Goal: Task Accomplishment & Management: Manage account settings

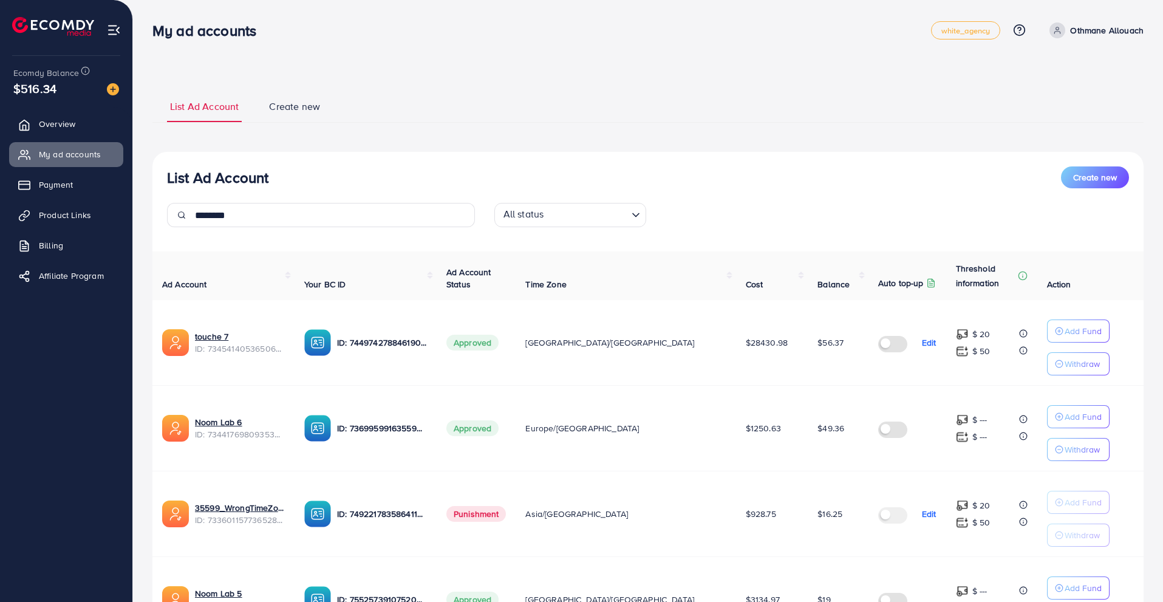
type input "*******"
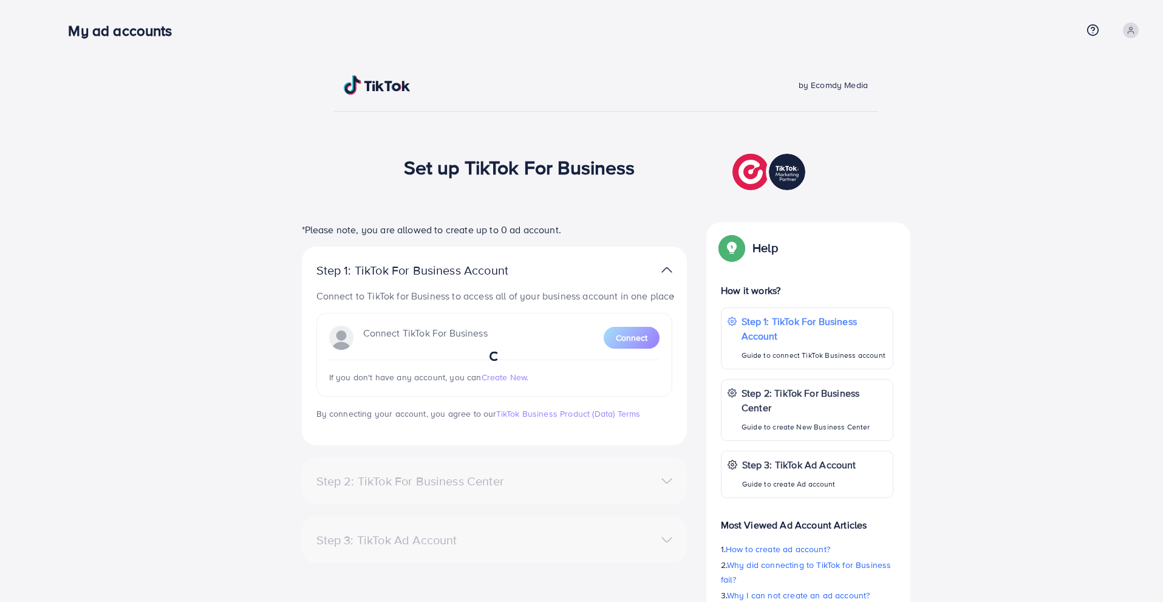
click at [229, 22] on div "My ad accounts" at bounding box center [575, 31] width 1014 height 18
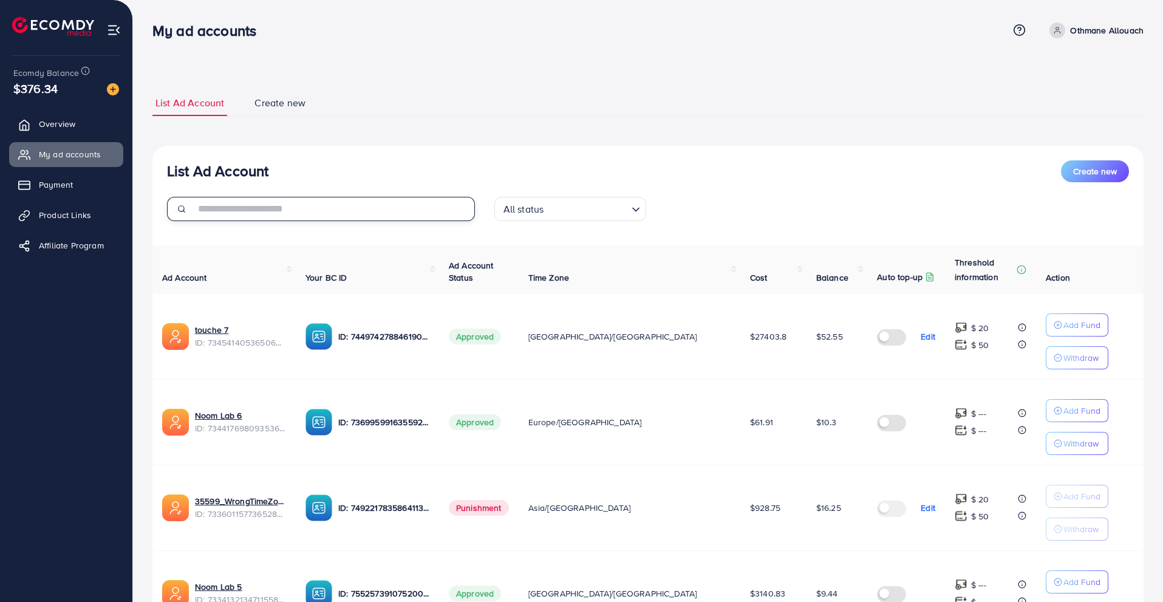
click at [425, 211] on input "text" at bounding box center [335, 209] width 280 height 24
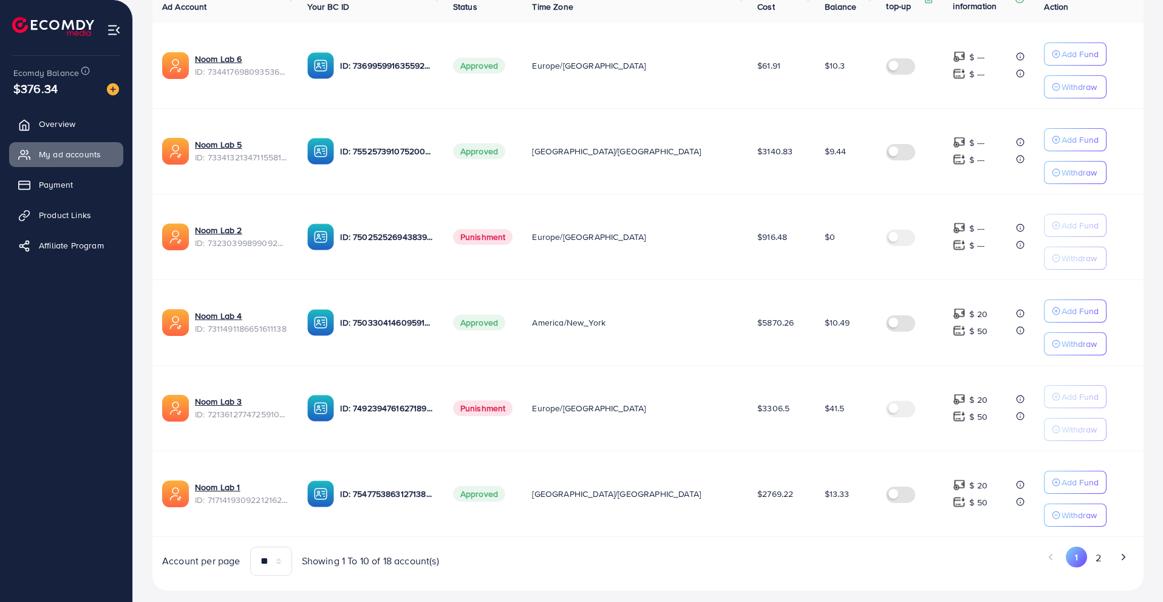
scroll to position [272, 0]
type input "********"
click at [1052, 487] on div "Add Fund" at bounding box center [1075, 481] width 47 height 15
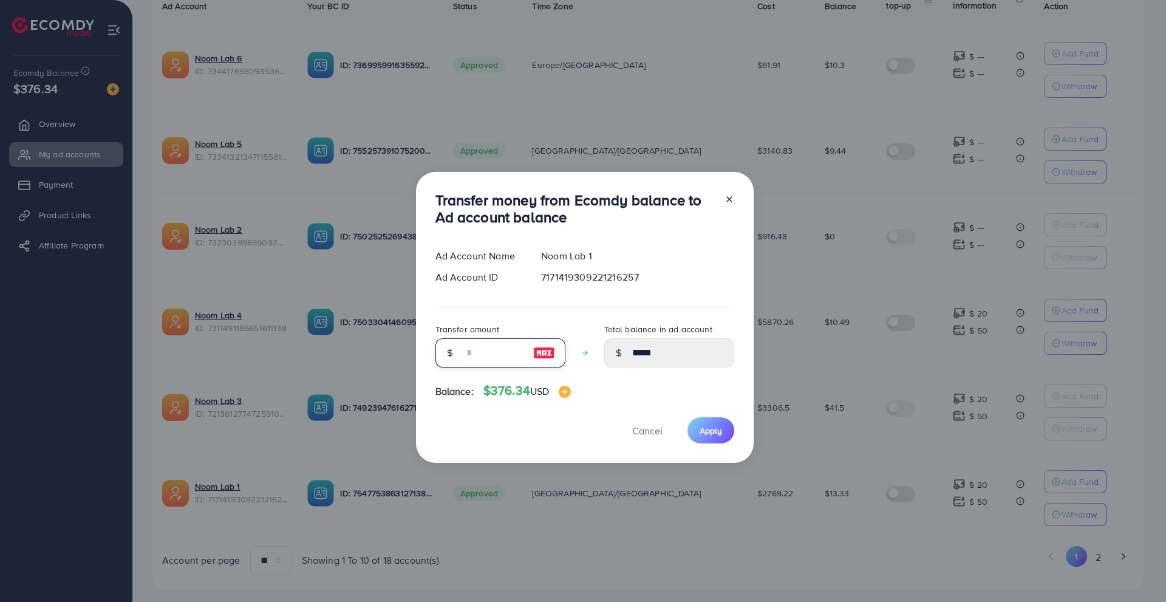
click at [477, 358] on input "number" at bounding box center [493, 352] width 61 height 29
type input "*"
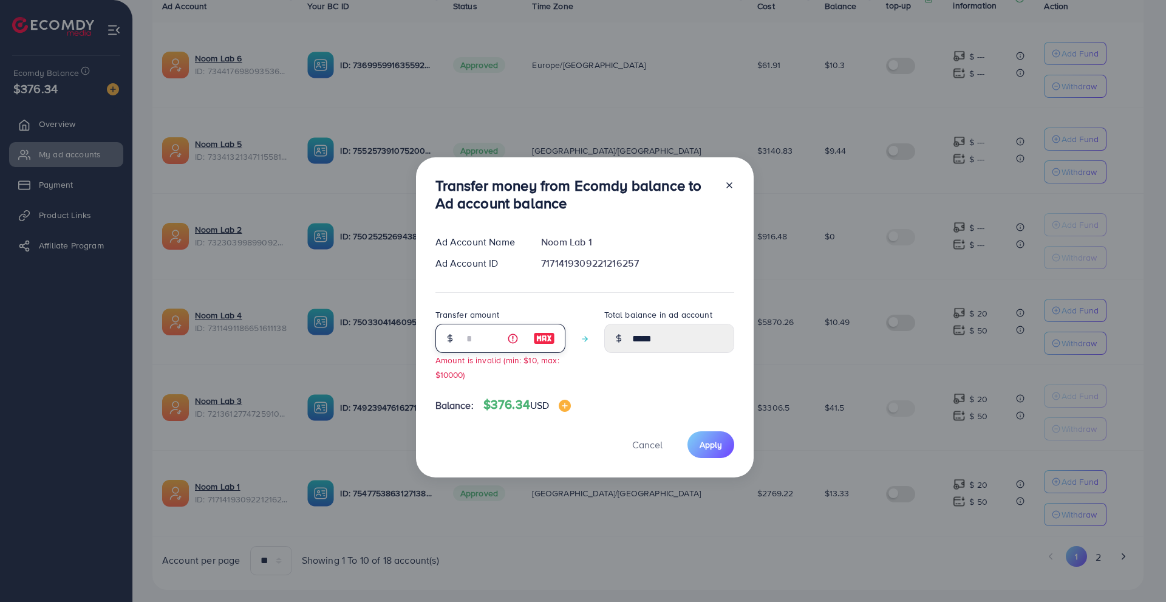
type input "*****"
type input "**"
type input "*****"
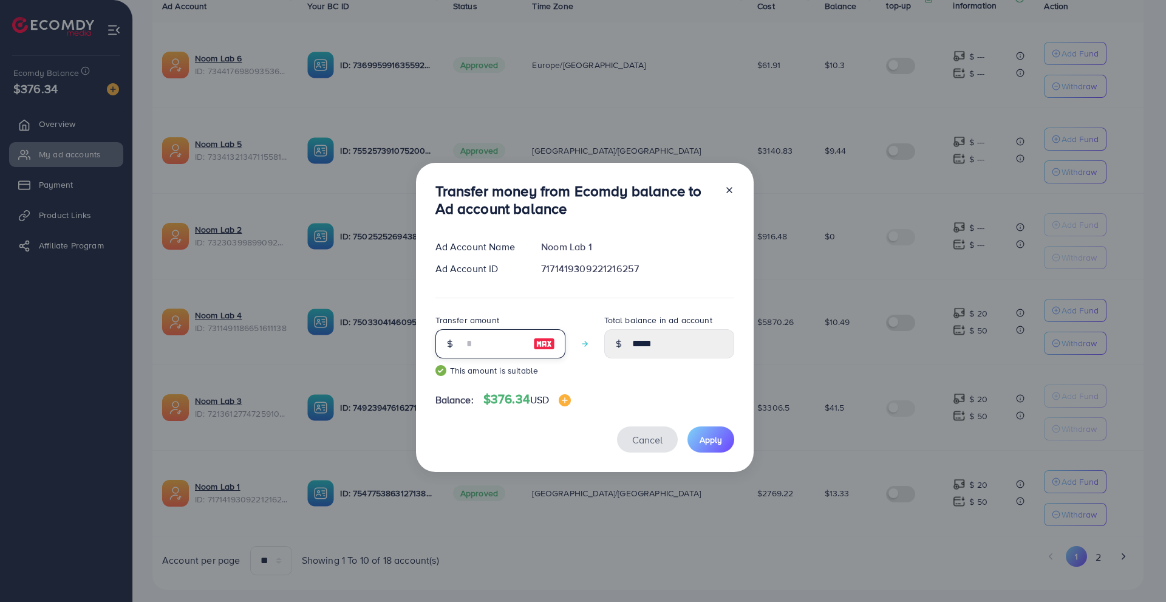
type input "**"
click at [654, 441] on span "Cancel" at bounding box center [647, 439] width 30 height 13
type input "*****"
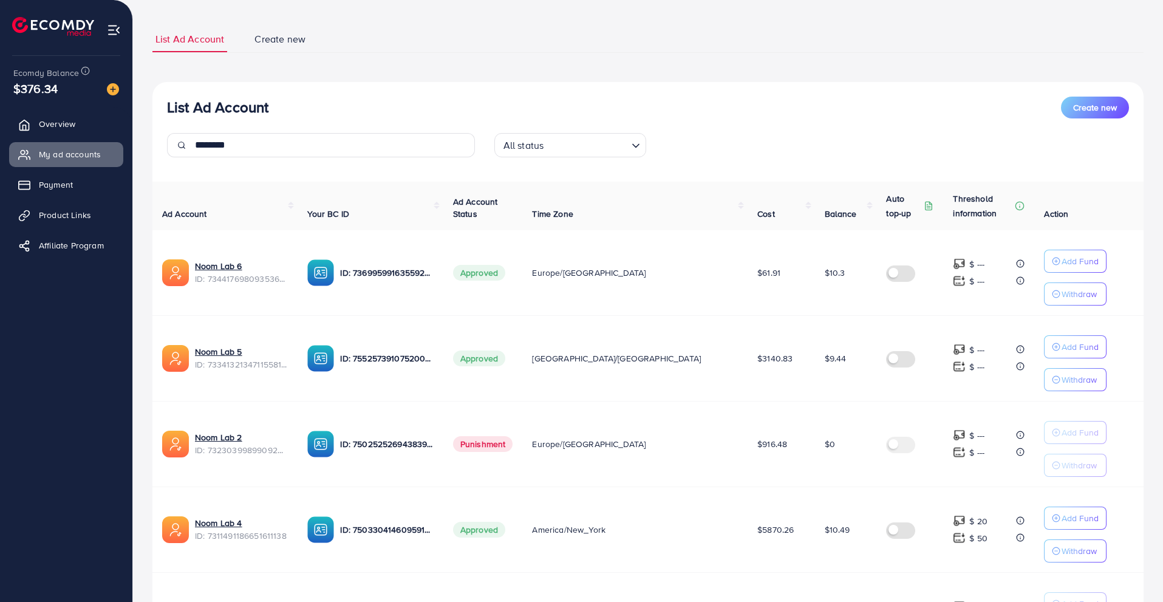
scroll to position [63, 0]
click at [357, 143] on input "********" at bounding box center [335, 146] width 280 height 24
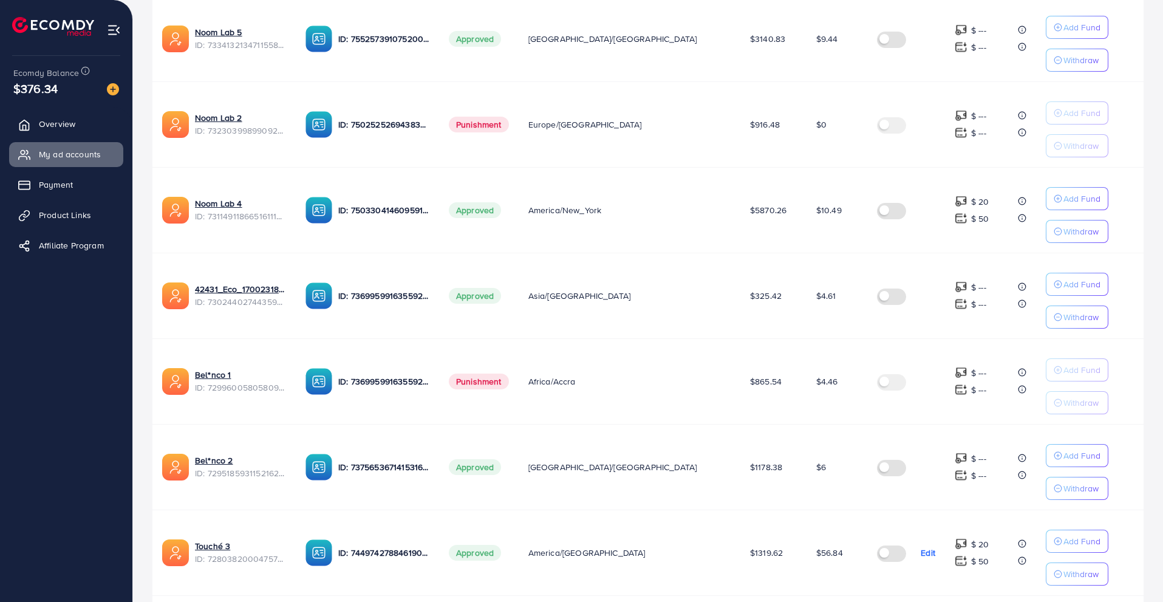
scroll to position [575, 0]
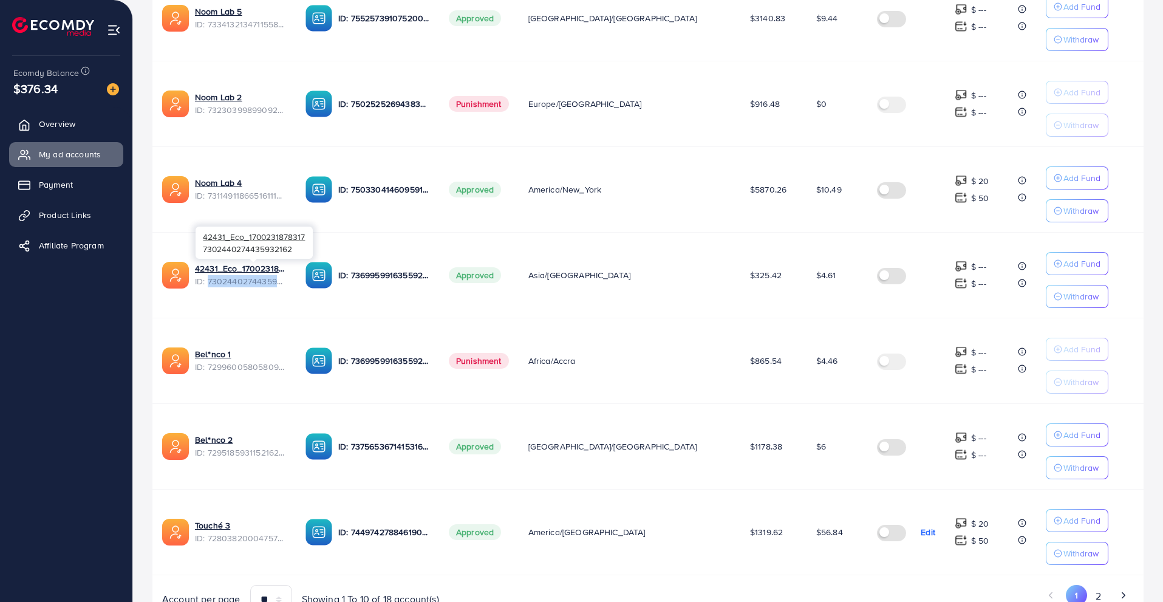
drag, startPoint x: 306, startPoint y: 280, endPoint x: 209, endPoint y: 282, distance: 97.2
click at [209, 282] on span "ID: 7302440274435932162" at bounding box center [240, 281] width 91 height 12
copy span "7302440274435932162"
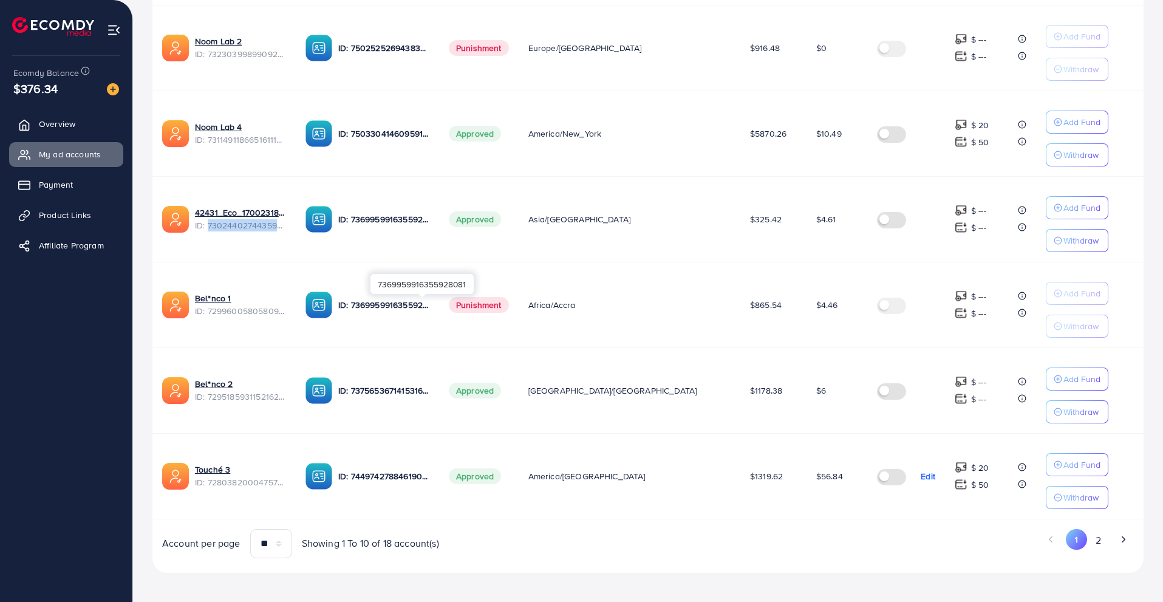
scroll to position [636, 0]
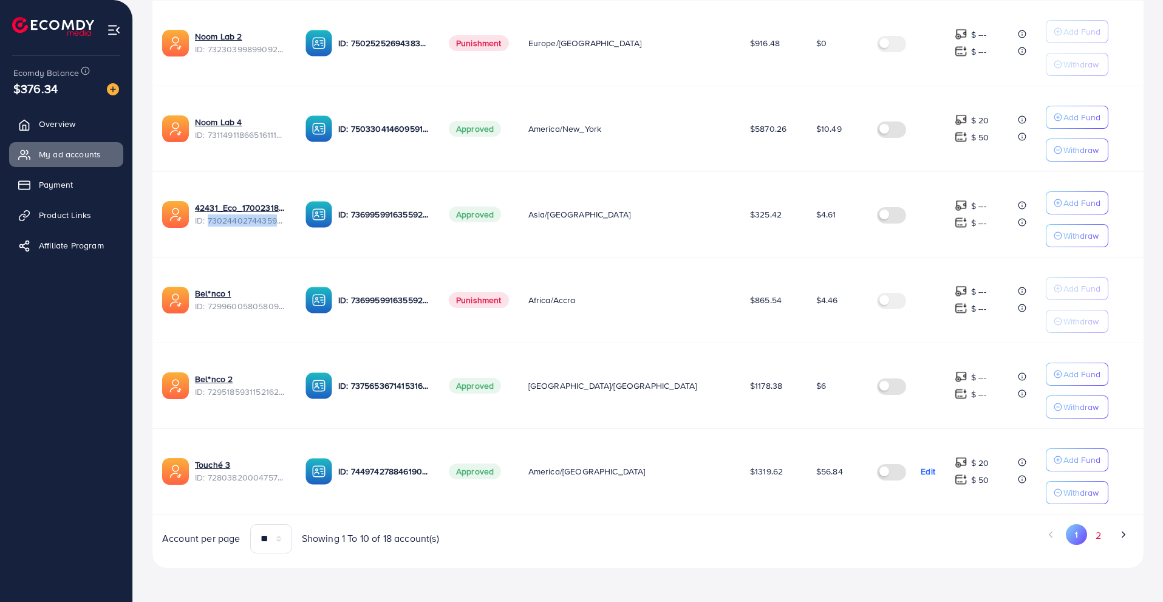
click at [1095, 538] on button "2" at bounding box center [1098, 535] width 22 height 22
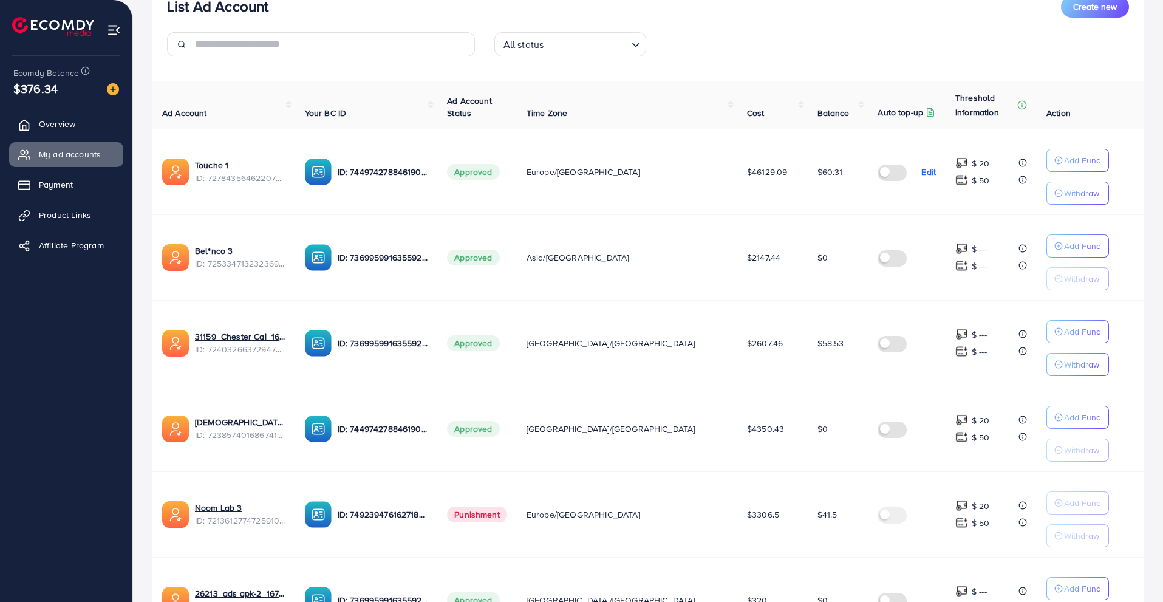
scroll to position [165, 0]
drag, startPoint x: 304, startPoint y: 347, endPoint x: 209, endPoint y: 349, distance: 94.8
click at [209, 349] on span "ID: 7240326637294780417" at bounding box center [240, 349] width 91 height 12
copy span "7240326637294780417"
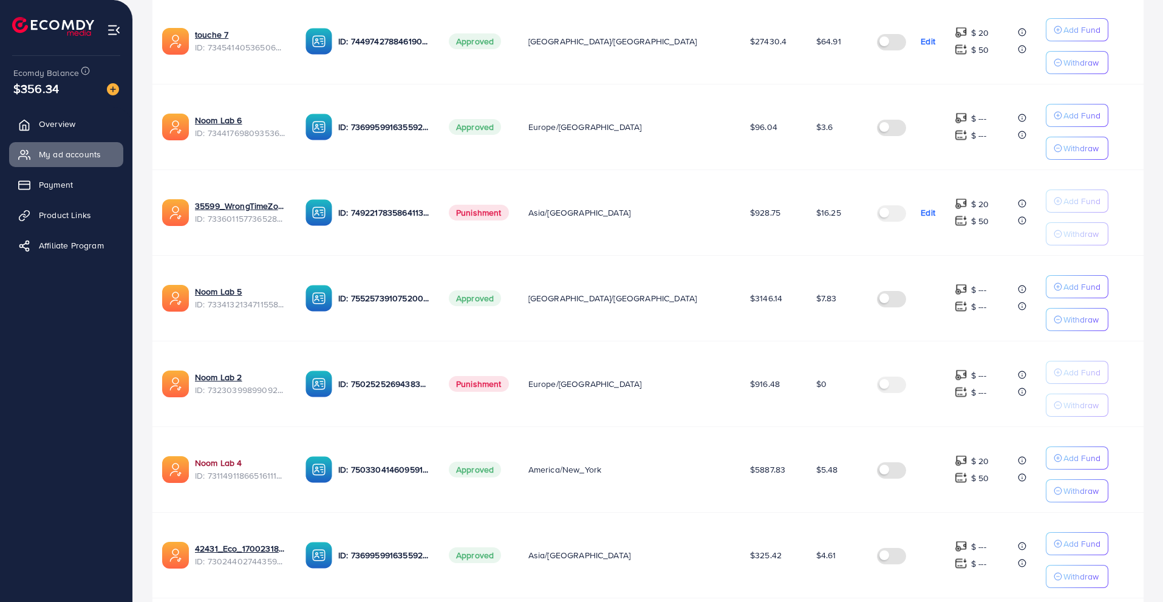
scroll to position [296, 0]
click at [877, 208] on label at bounding box center [894, 212] width 34 height 14
click at [922, 213] on td "Edit" at bounding box center [906, 212] width 78 height 86
click at [921, 213] on p "Edit" at bounding box center [928, 212] width 15 height 15
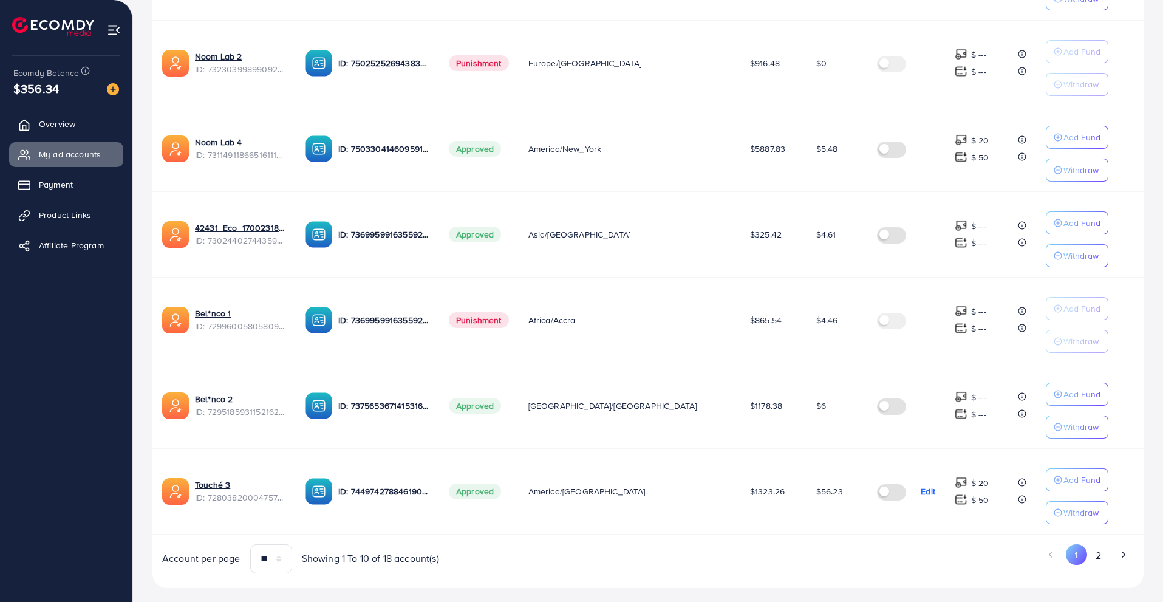
scroll to position [636, 0]
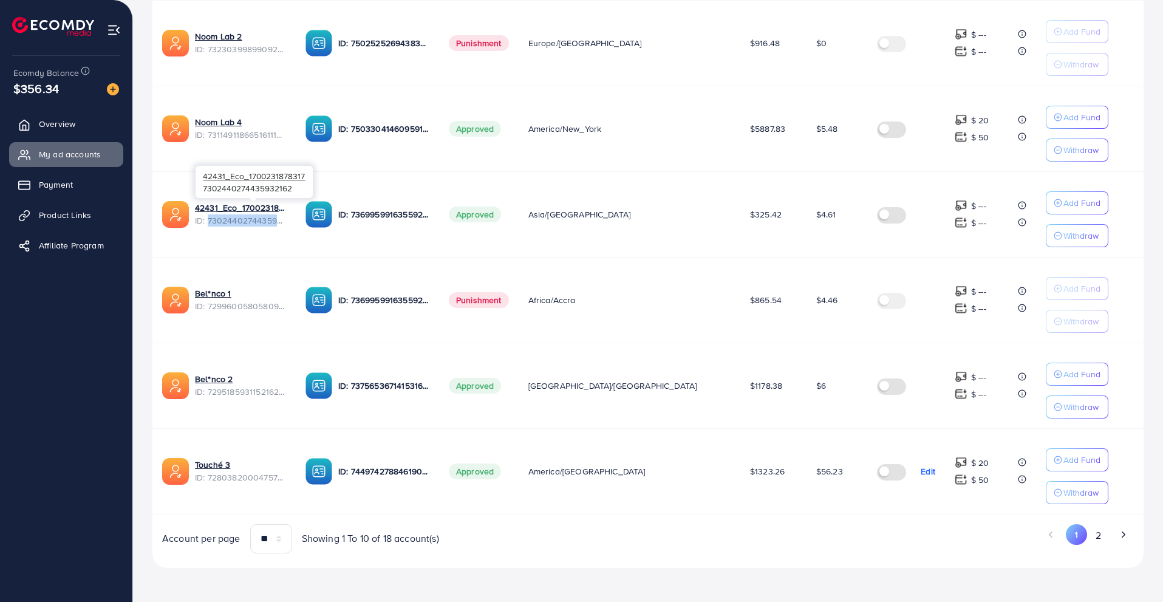
drag, startPoint x: 304, startPoint y: 220, endPoint x: 208, endPoint y: 225, distance: 96.1
click at [208, 225] on span "ID: 7302440274435932162" at bounding box center [240, 220] width 91 height 12
copy span "7302440274435932162"
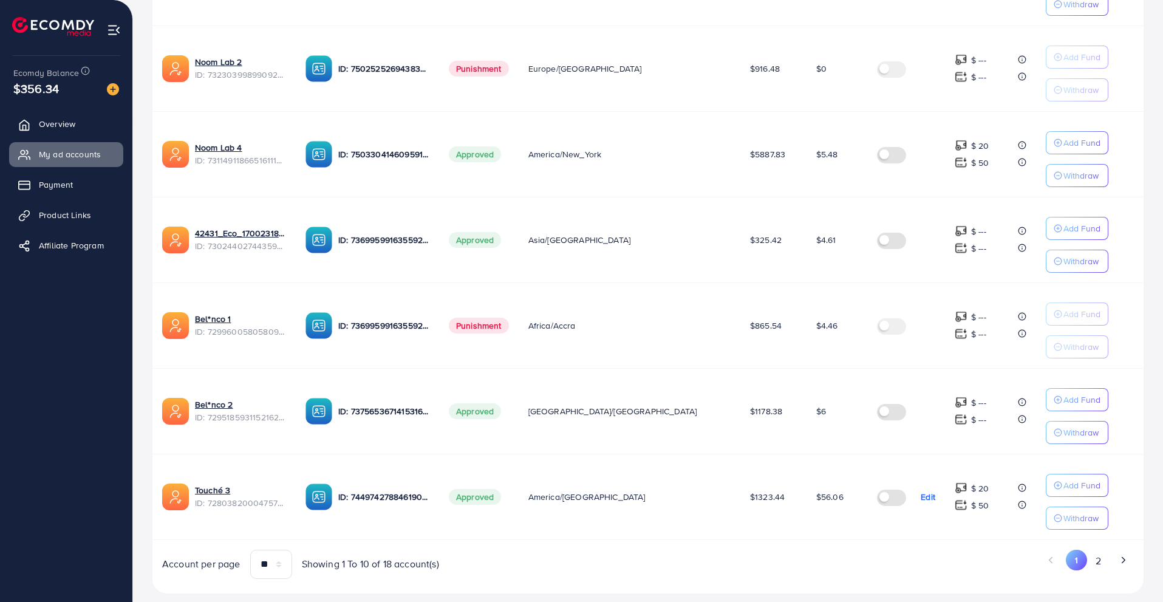
scroll to position [611, 0]
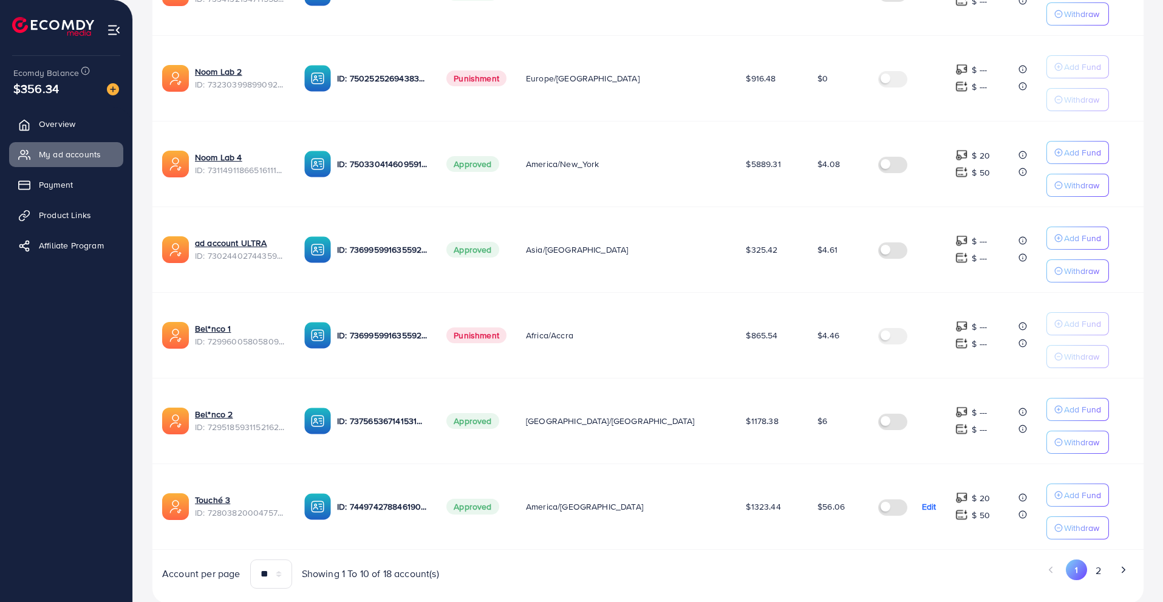
scroll to position [636, 0]
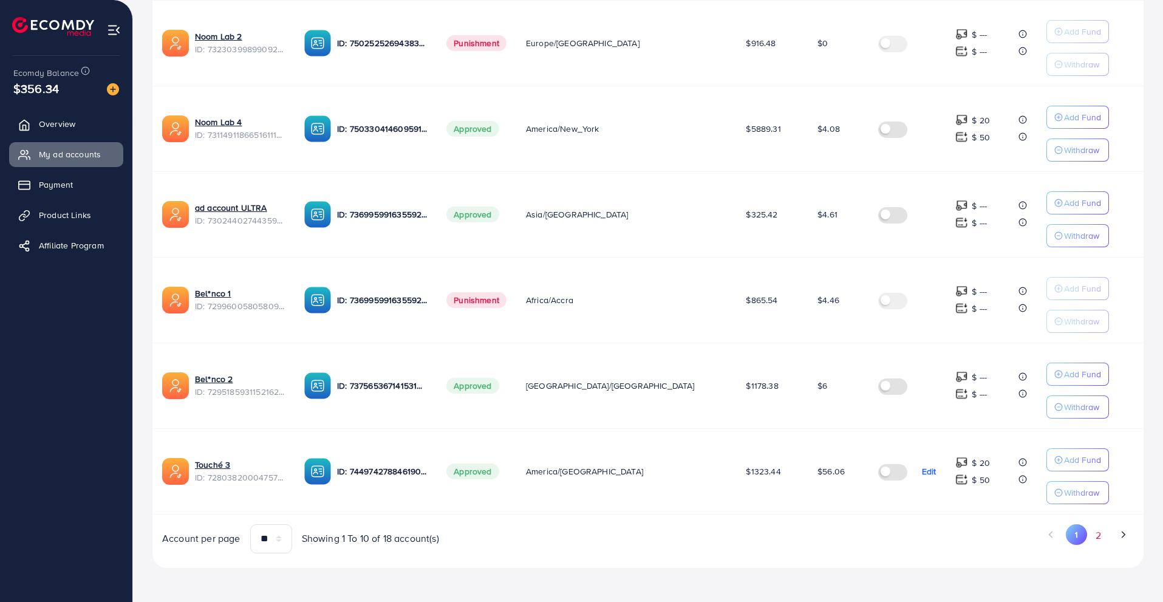
click at [1099, 535] on button "2" at bounding box center [1098, 535] width 22 height 22
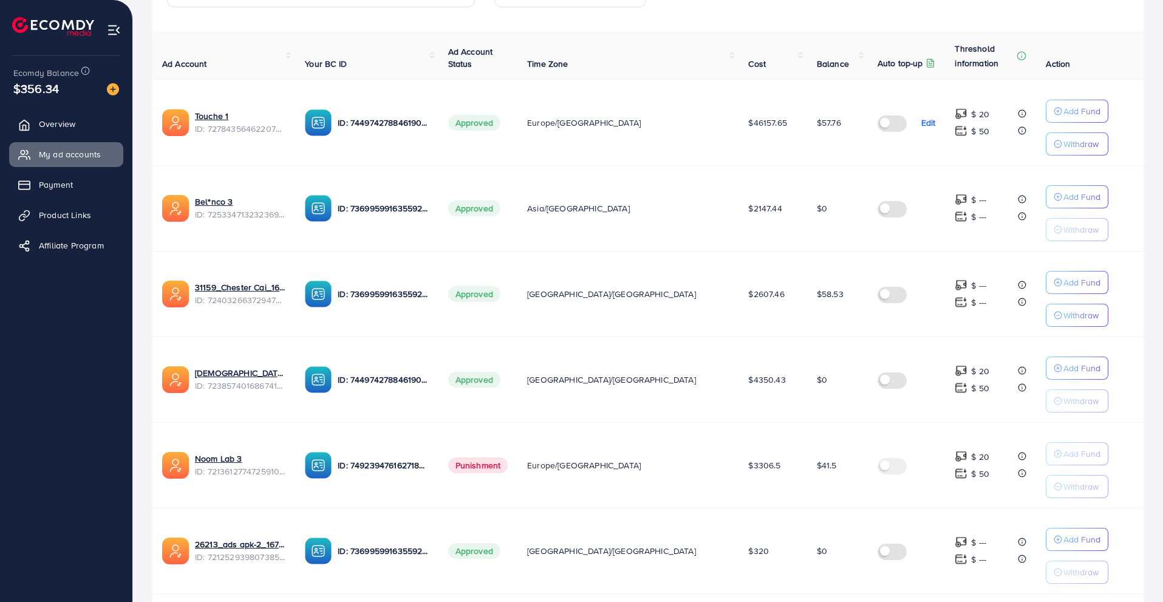
scroll to position [215, 0]
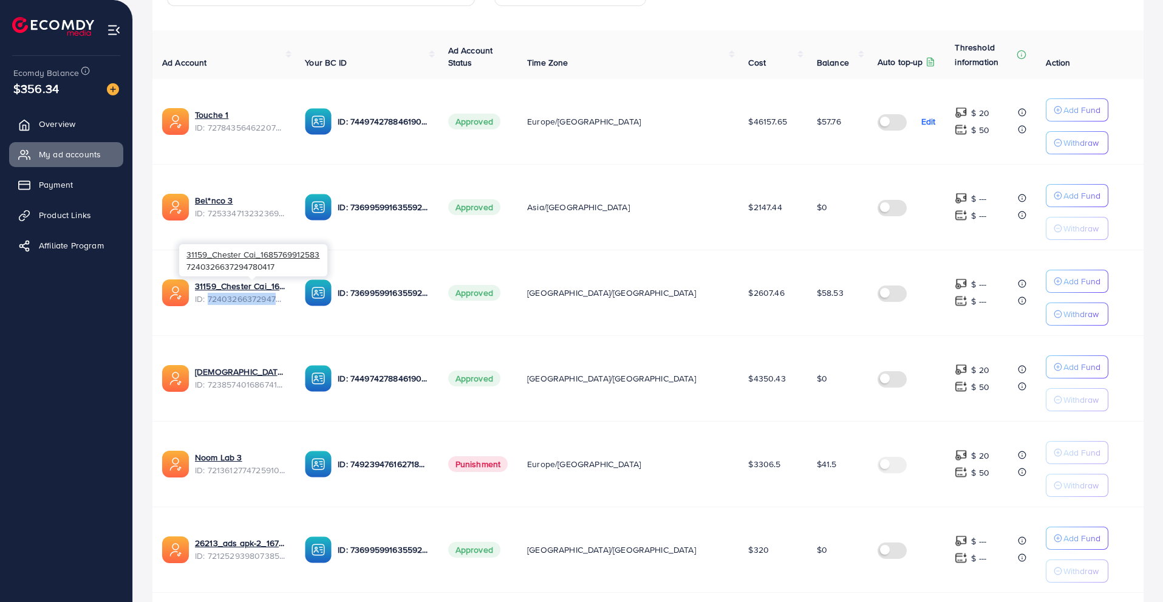
drag, startPoint x: 304, startPoint y: 299, endPoint x: 209, endPoint y: 297, distance: 95.4
click at [209, 297] on span "ID: 7240326637294780417" at bounding box center [240, 299] width 91 height 12
copy span "7240326637294780417"
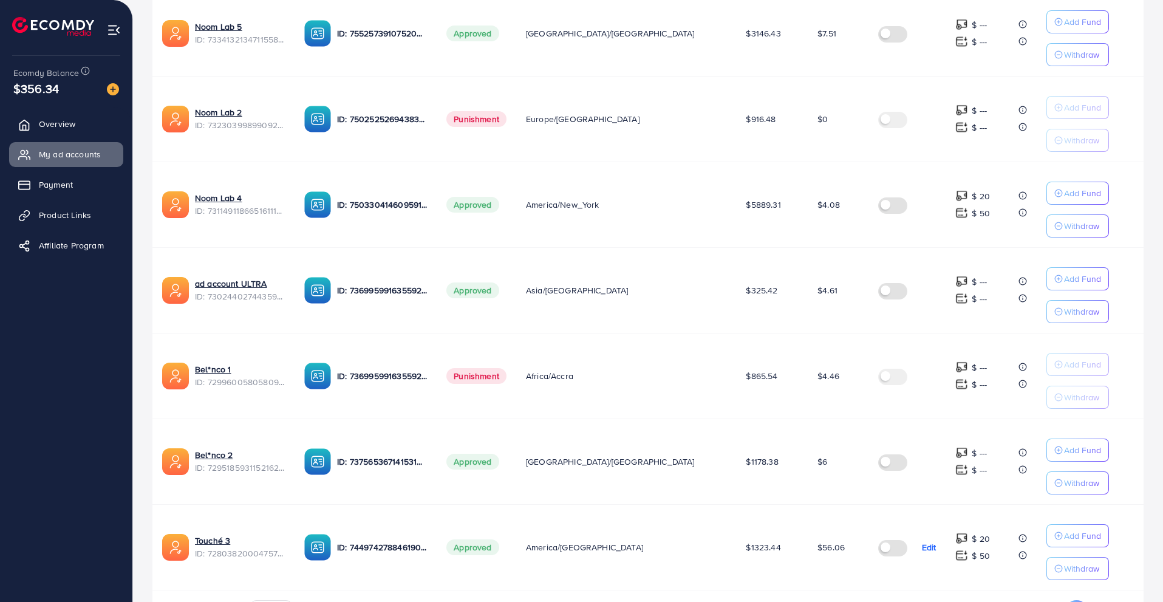
scroll to position [636, 0]
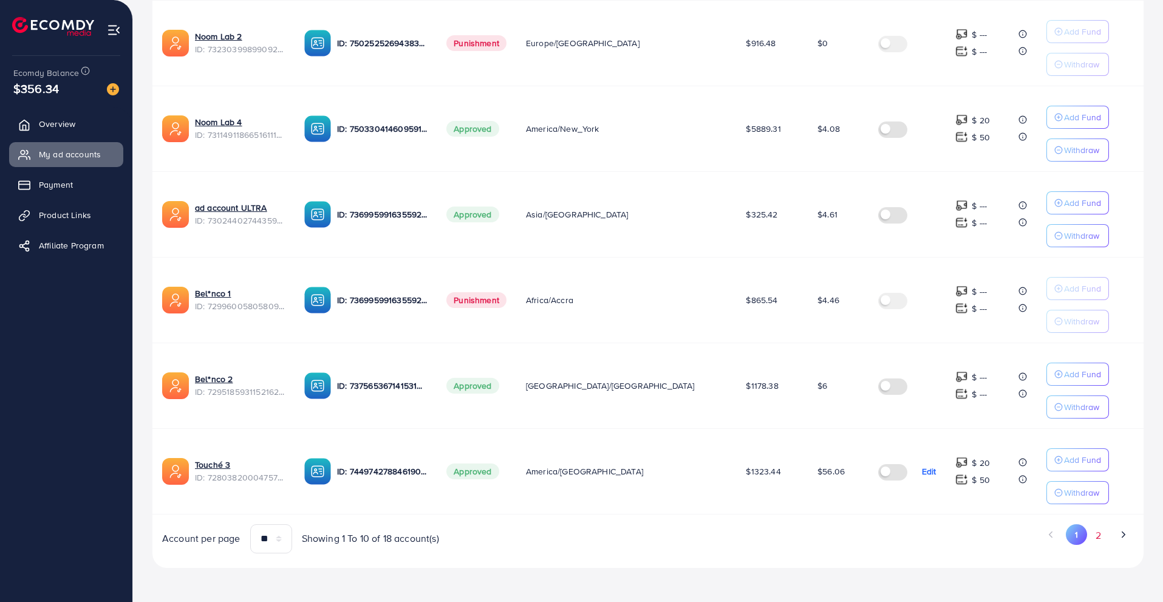
click at [1097, 536] on button "2" at bounding box center [1098, 535] width 22 height 22
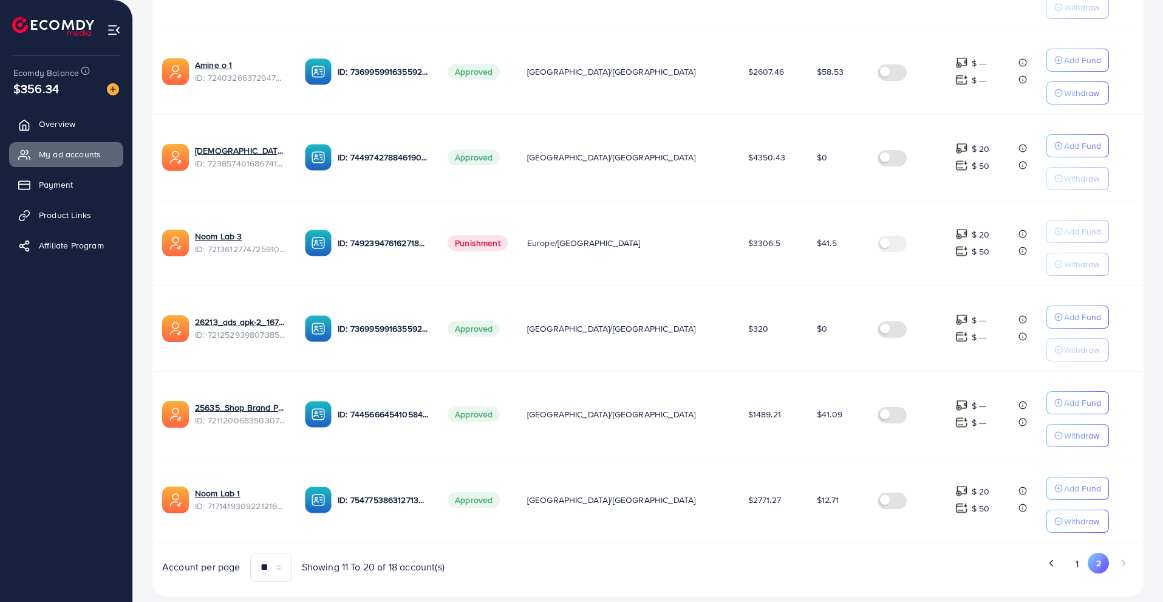
scroll to position [465, 0]
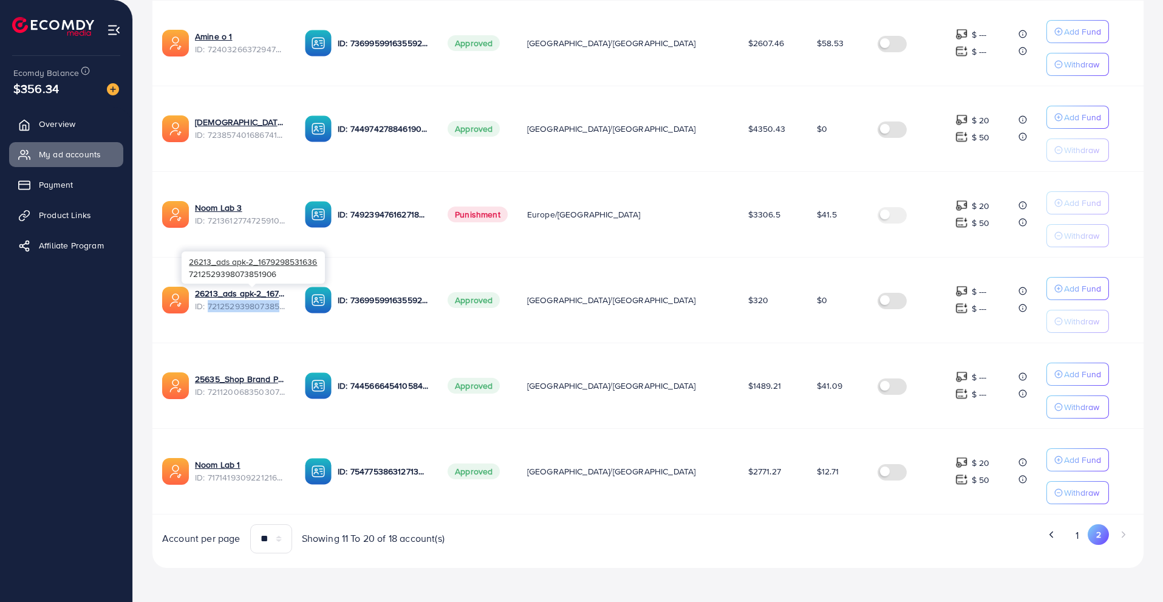
drag, startPoint x: 299, startPoint y: 304, endPoint x: 209, endPoint y: 307, distance: 90.6
click at [209, 307] on span "ID: 7212529398073851906" at bounding box center [240, 306] width 91 height 12
copy span "7212529398073851906"
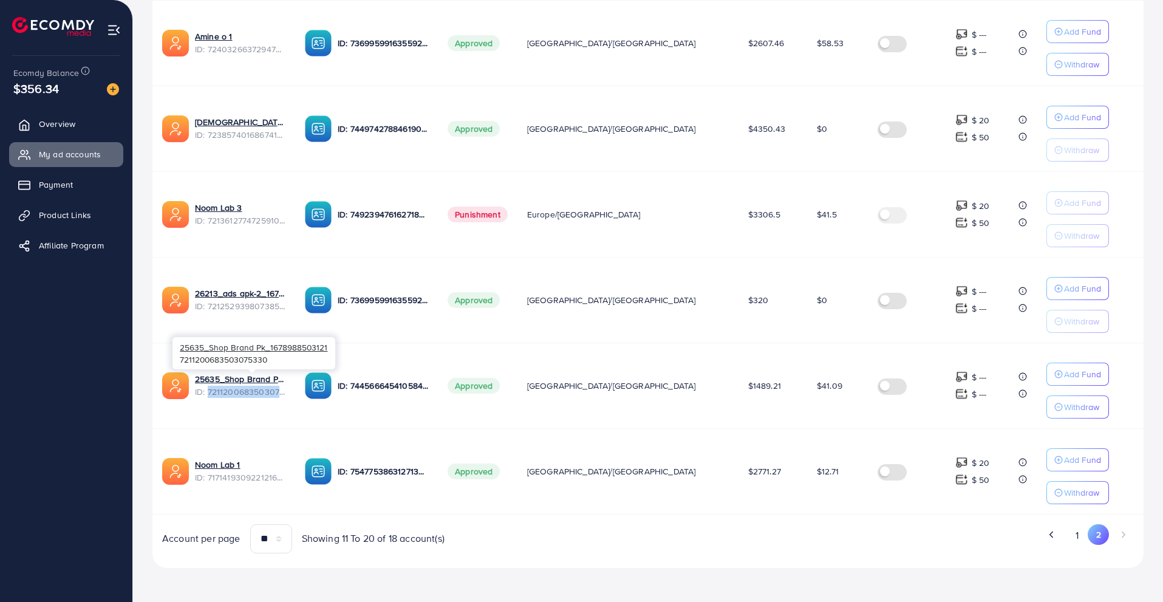
drag, startPoint x: 307, startPoint y: 395, endPoint x: 209, endPoint y: 390, distance: 98.5
click at [209, 390] on span "ID: 7211200683503075330" at bounding box center [240, 392] width 91 height 12
click at [524, 570] on div "List Ad Account Create new List Ad Account Create new All status Loading... Ad …" at bounding box center [647, 97] width 991 height 972
drag, startPoint x: 302, startPoint y: 392, endPoint x: 210, endPoint y: 392, distance: 92.9
click at [210, 392] on span "ID: 7211200683503075330" at bounding box center [240, 392] width 91 height 12
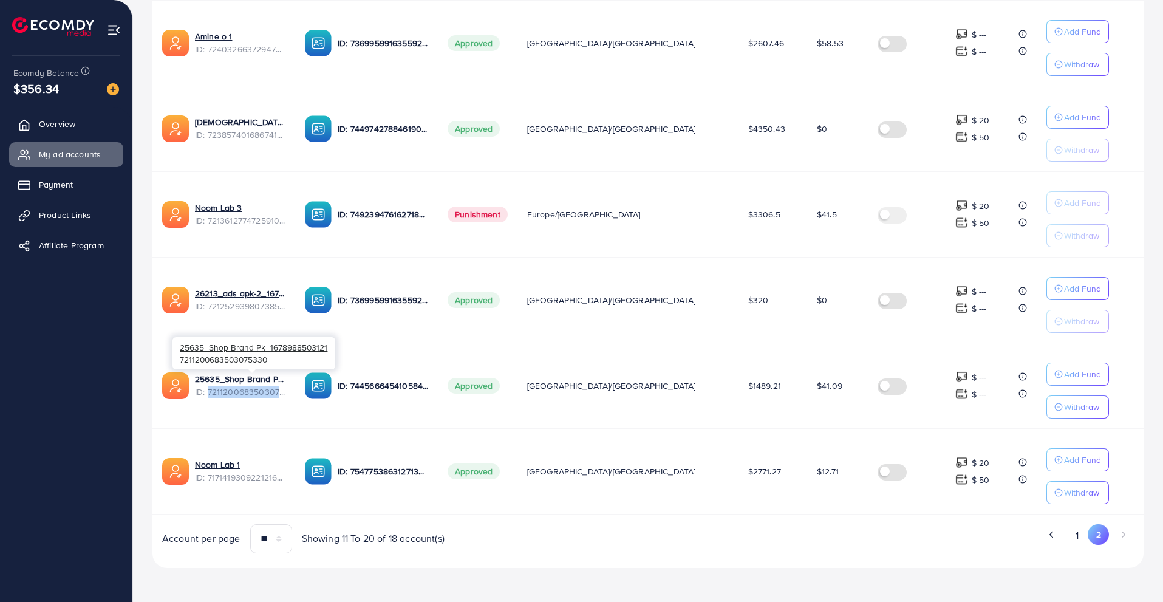
copy span "7211200683503075330"
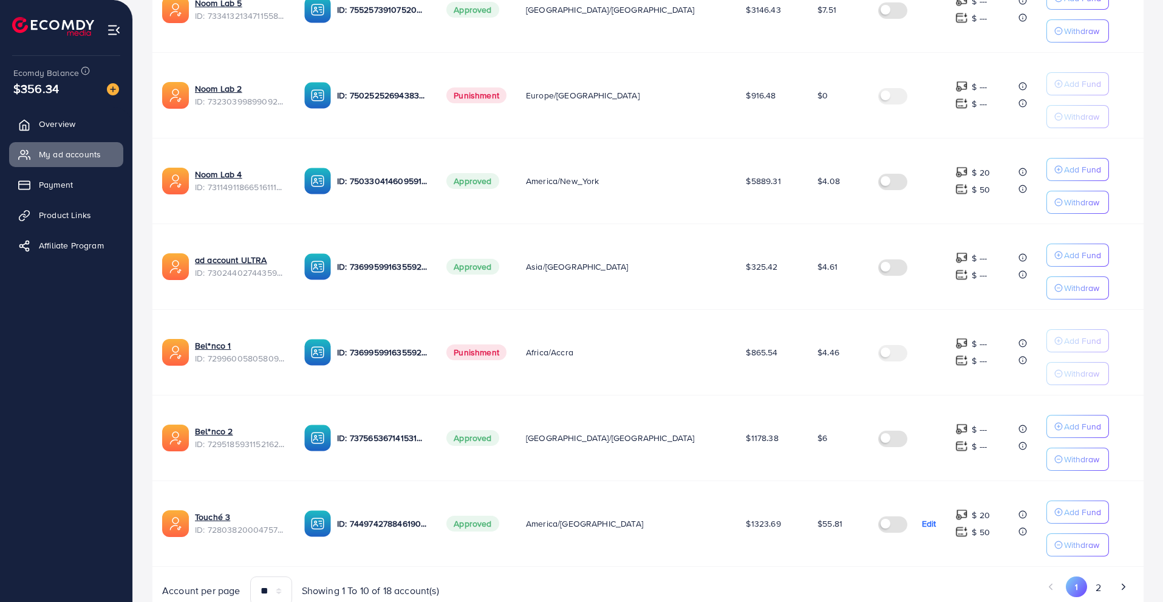
scroll to position [636, 0]
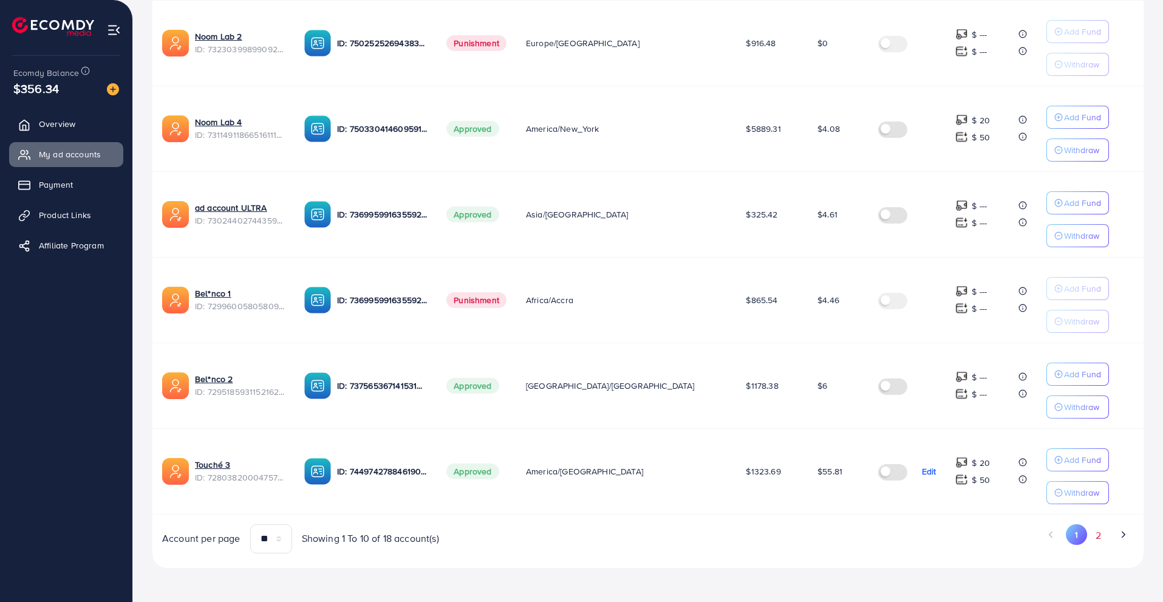
click at [1104, 536] on button "2" at bounding box center [1098, 535] width 22 height 22
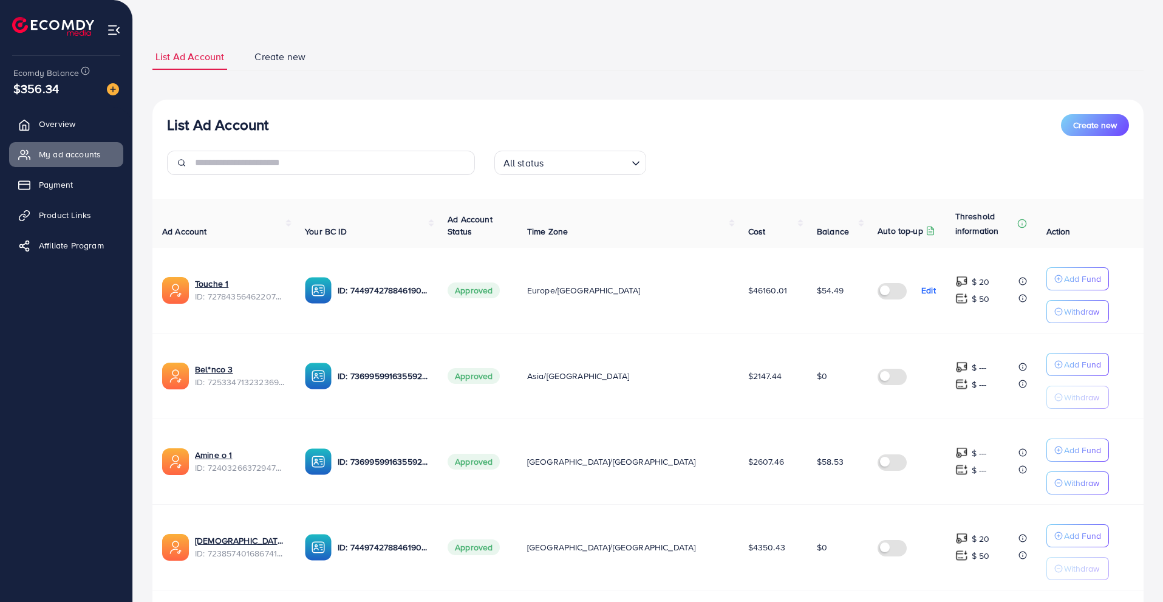
scroll to position [0, 0]
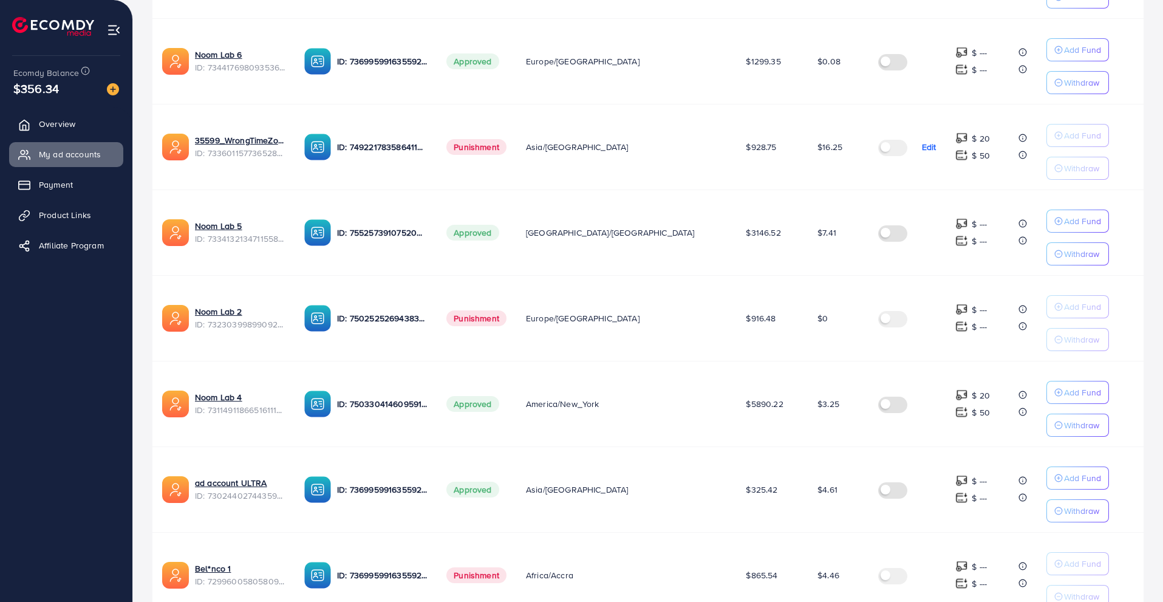
scroll to position [636, 0]
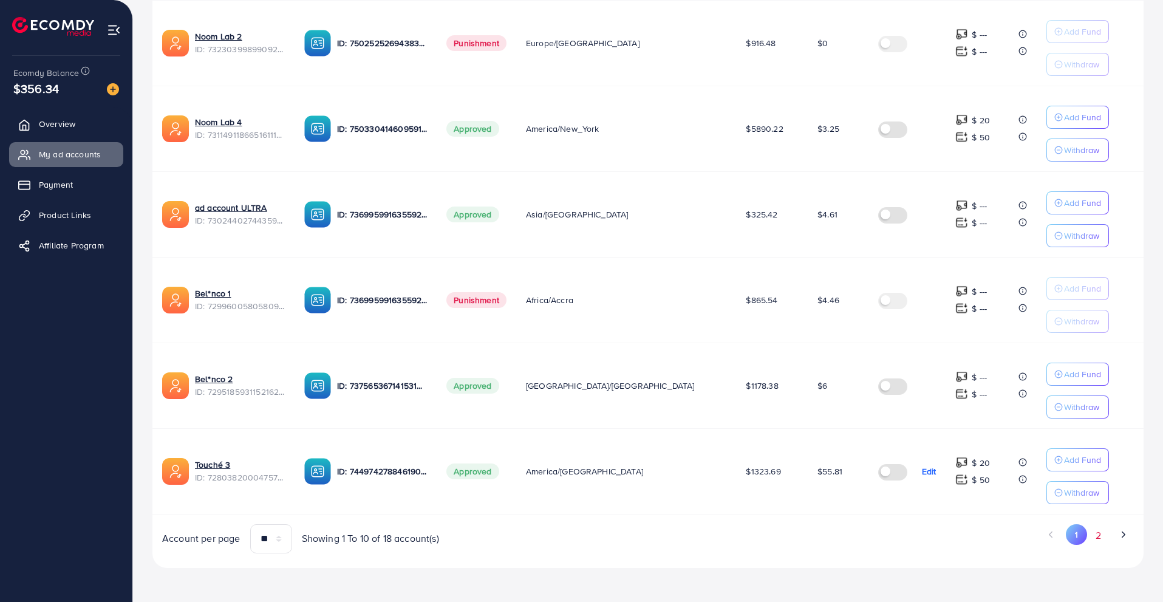
click at [1104, 540] on button "2" at bounding box center [1098, 535] width 22 height 22
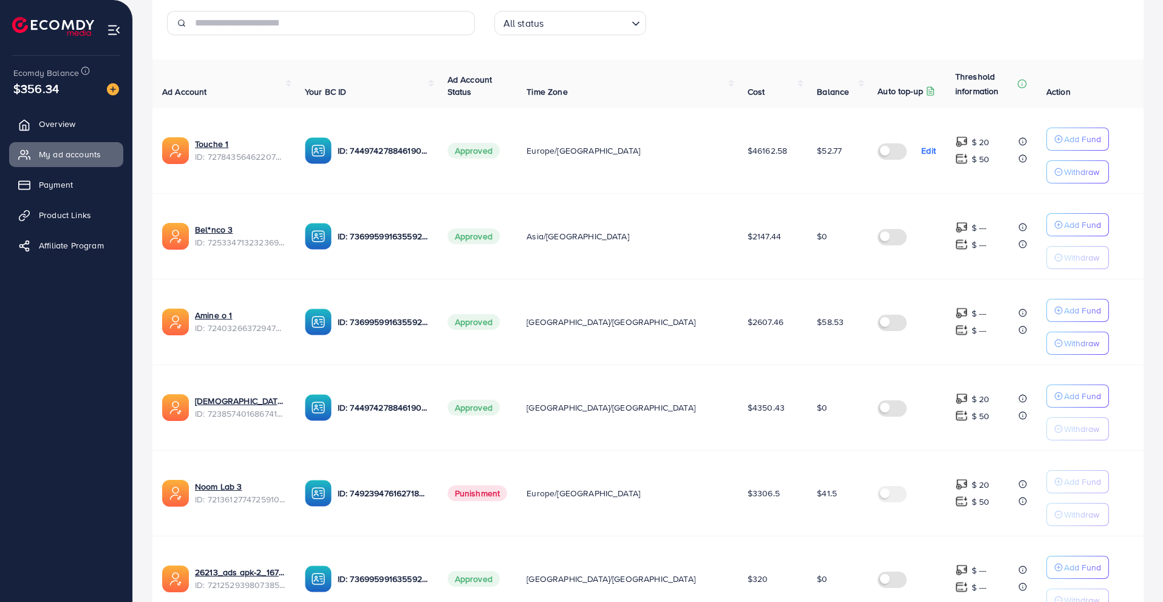
scroll to position [186, 0]
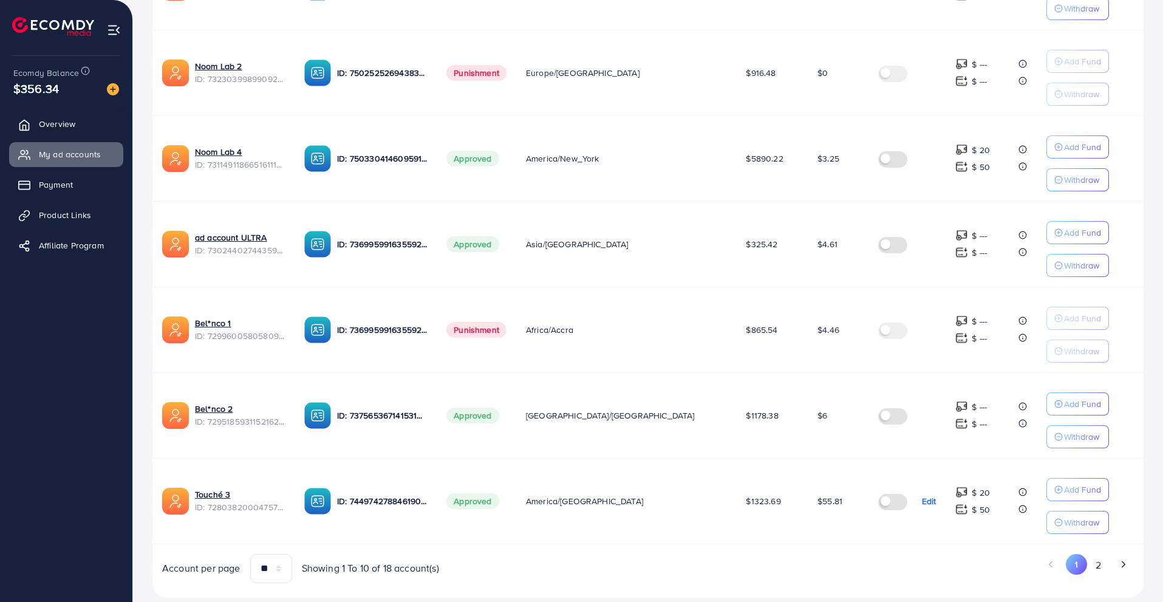
scroll to position [636, 0]
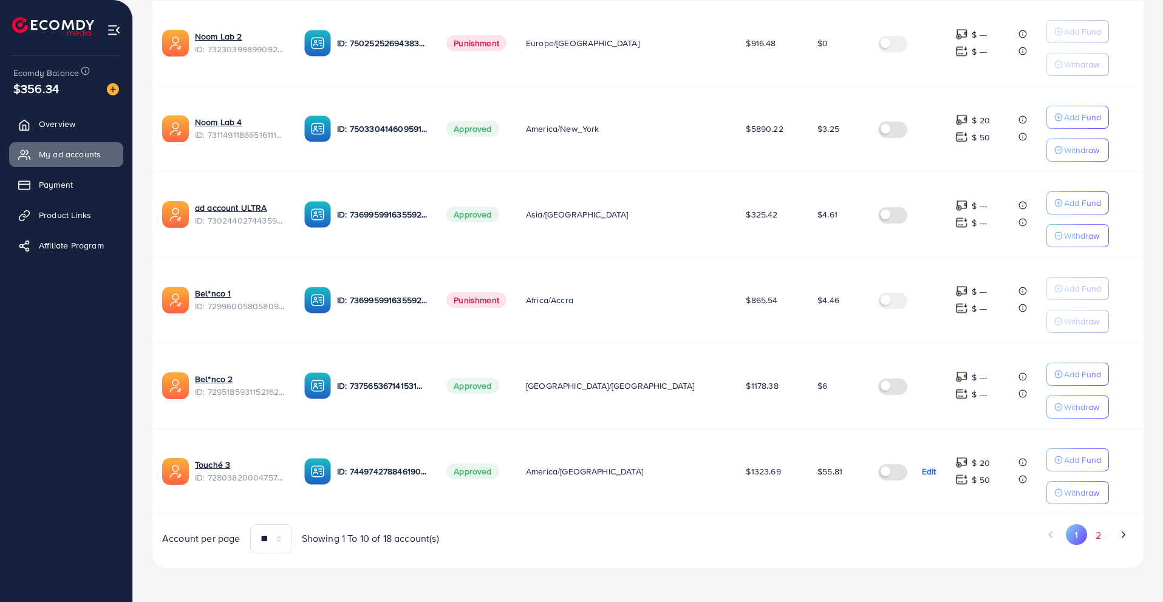
click at [1102, 527] on button "2" at bounding box center [1098, 535] width 22 height 22
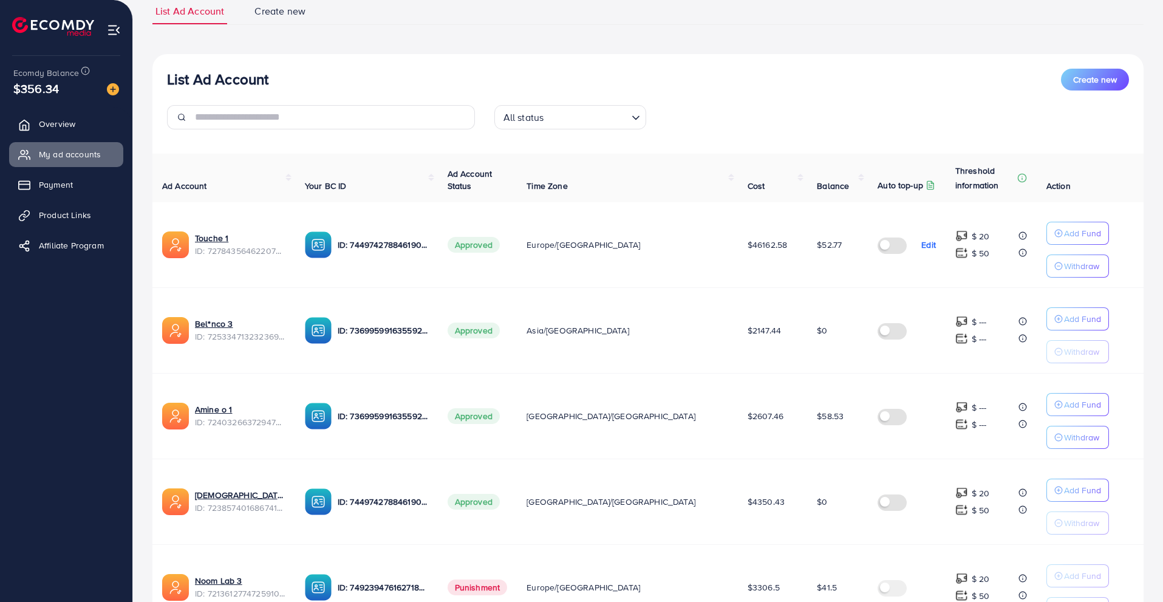
scroll to position [0, 0]
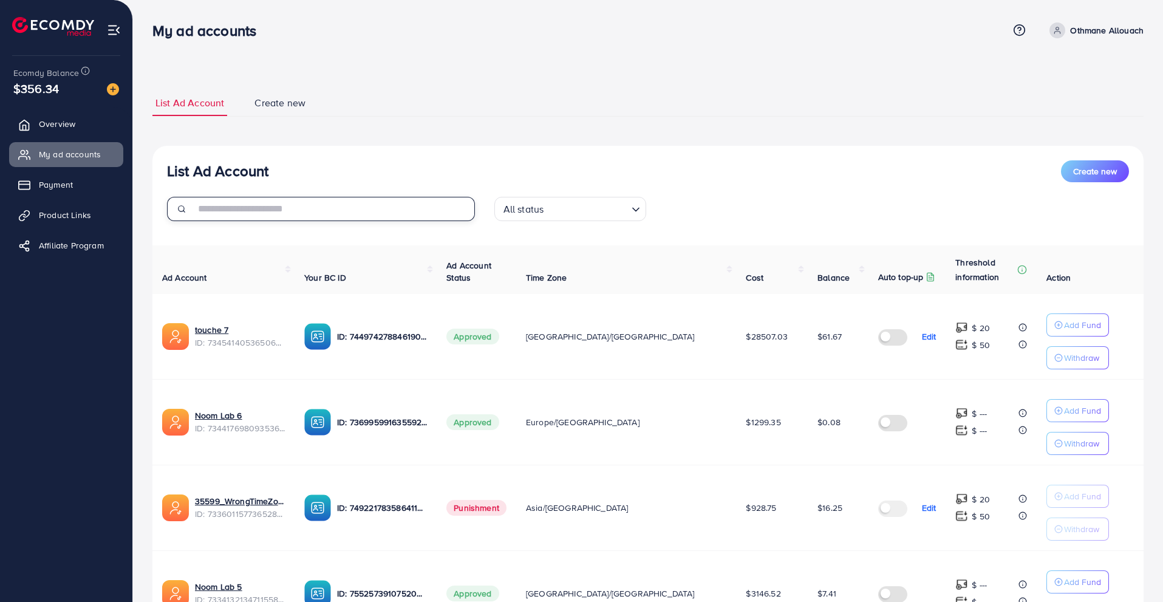
click at [374, 211] on input "text" at bounding box center [335, 209] width 280 height 24
paste input "**********"
type input "**********"
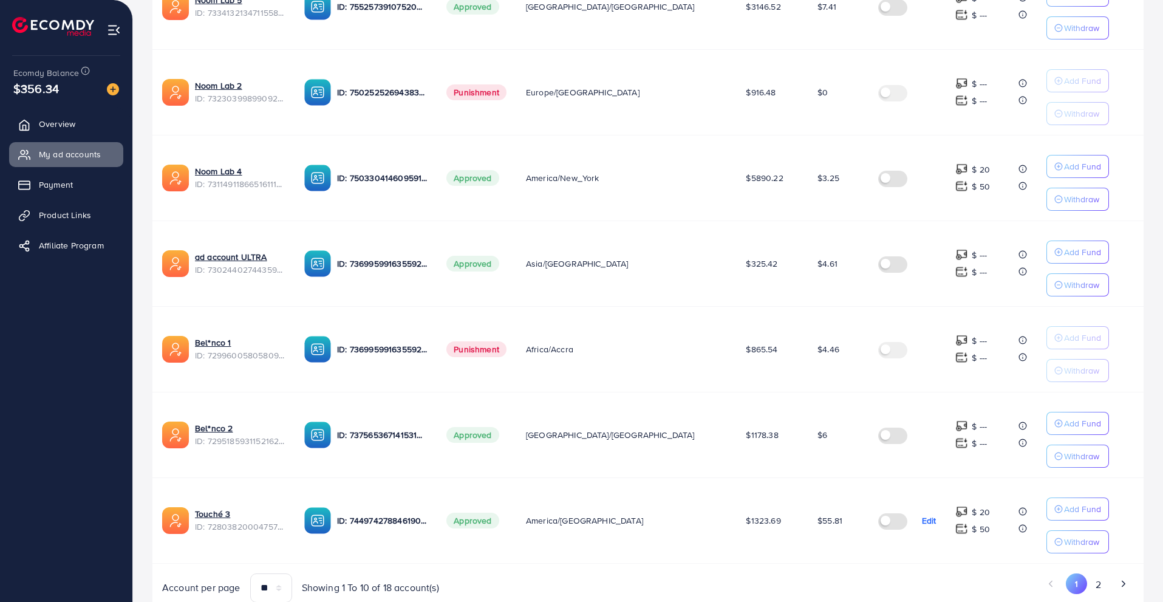
scroll to position [636, 0]
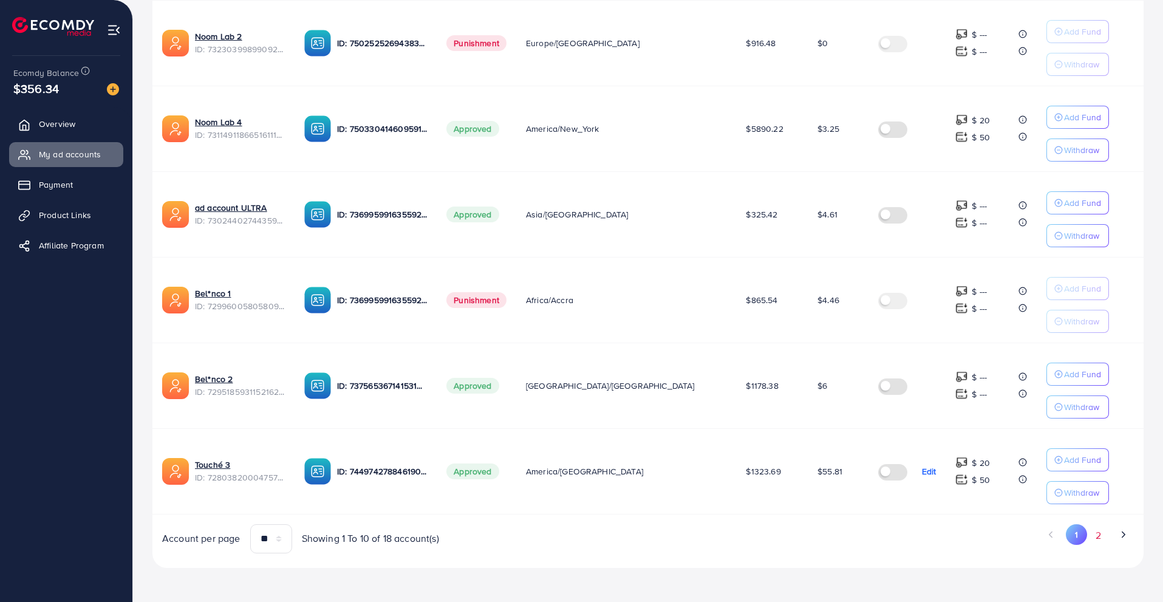
click at [1098, 524] on button "2" at bounding box center [1098, 535] width 22 height 22
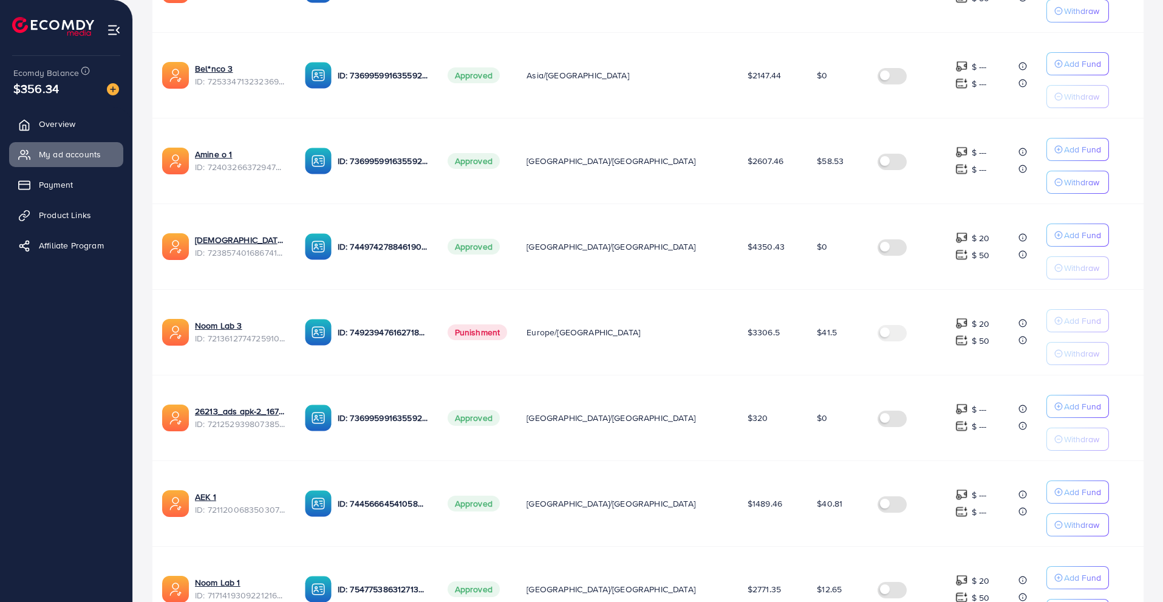
scroll to position [465, 0]
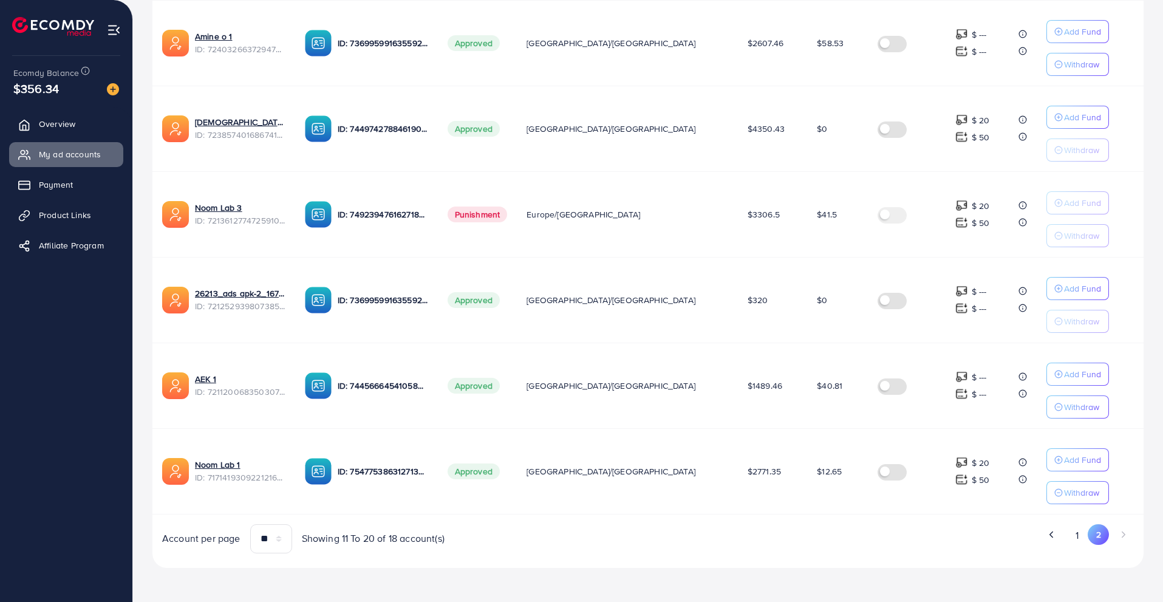
drag, startPoint x: 804, startPoint y: 296, endPoint x: 784, endPoint y: 299, distance: 20.3
click at [807, 299] on td "$0" at bounding box center [837, 300] width 61 height 86
click at [759, 282] on td "$320" at bounding box center [772, 300] width 69 height 86
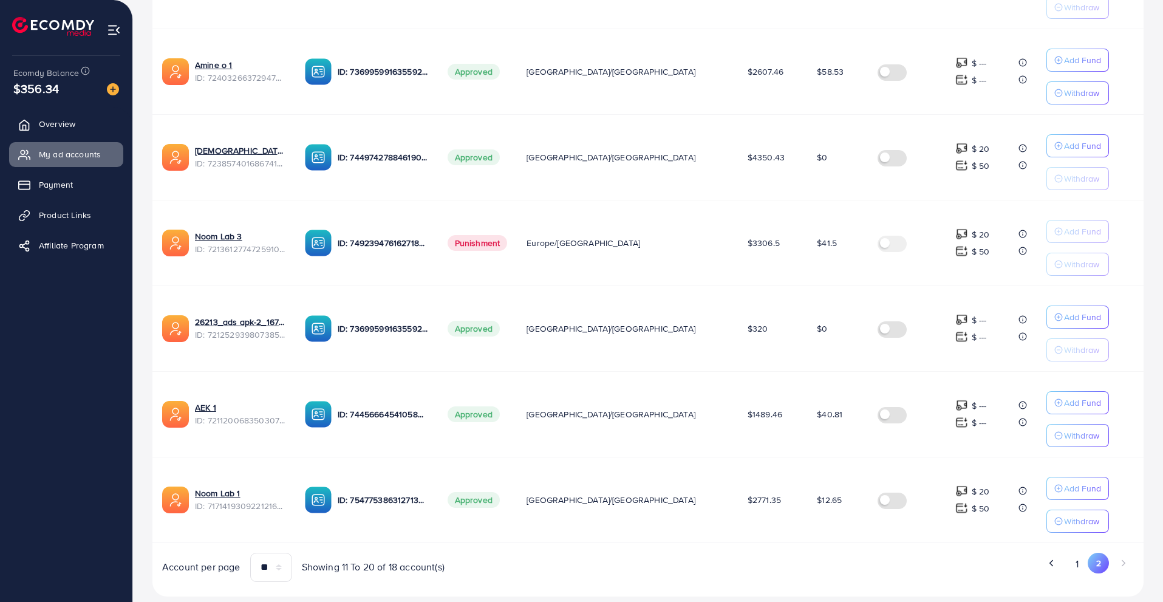
scroll to position [434, 0]
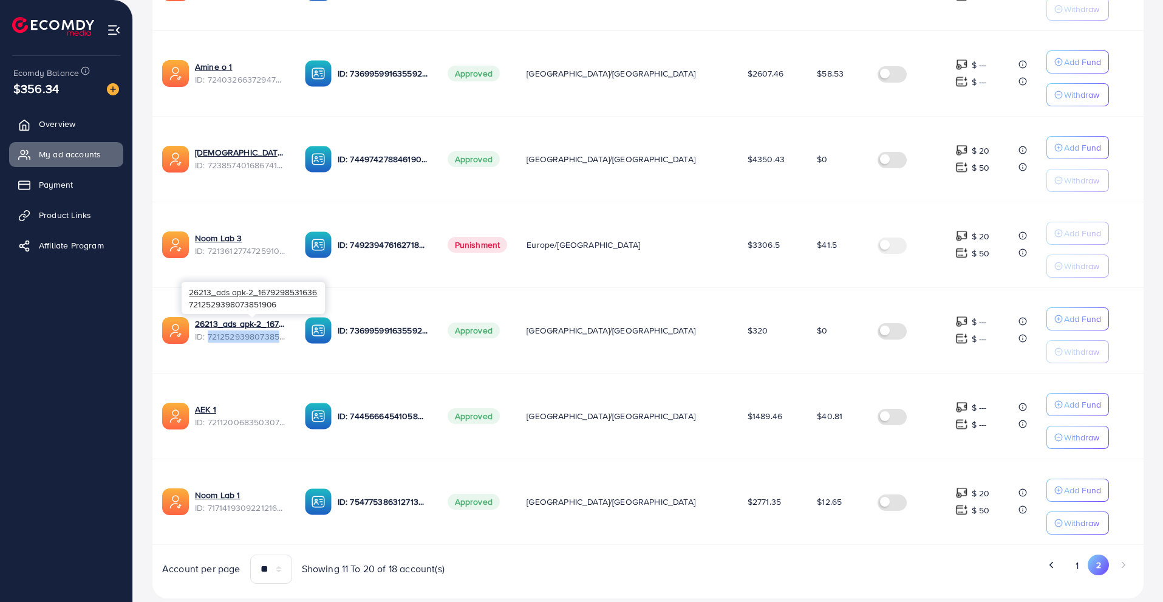
drag, startPoint x: 301, startPoint y: 338, endPoint x: 210, endPoint y: 338, distance: 91.7
click at [210, 338] on span "ID: 7212529398073851906" at bounding box center [240, 336] width 91 height 12
copy span "7212529398073851906"
click at [513, 287] on td "Punishment" at bounding box center [478, 245] width 80 height 86
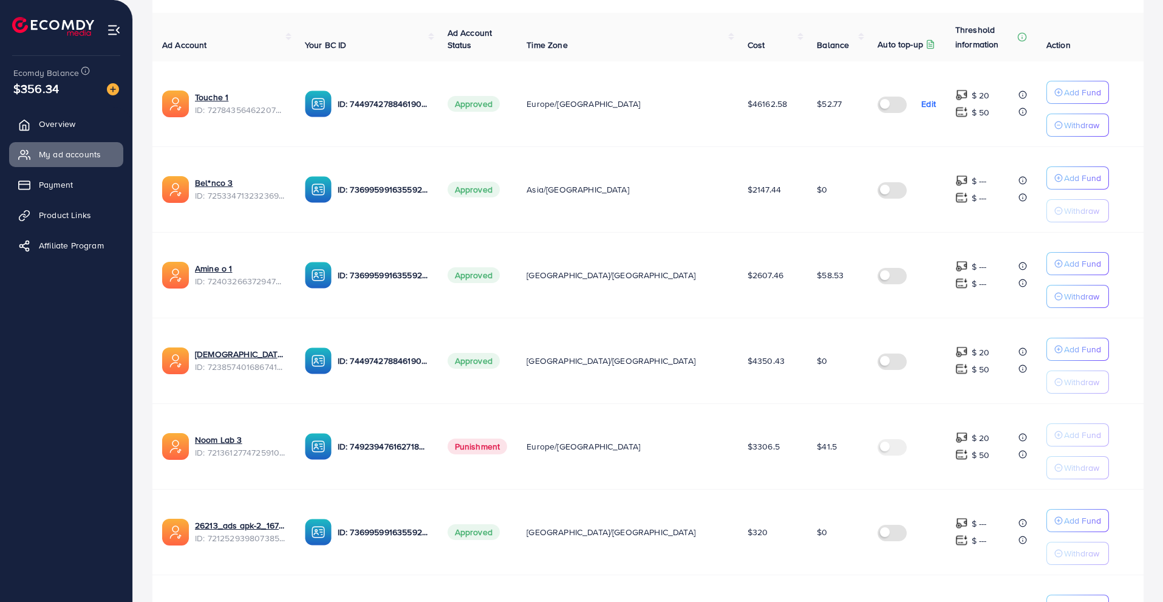
scroll to position [232, 0]
click at [828, 249] on td "$58.53" at bounding box center [837, 276] width 61 height 86
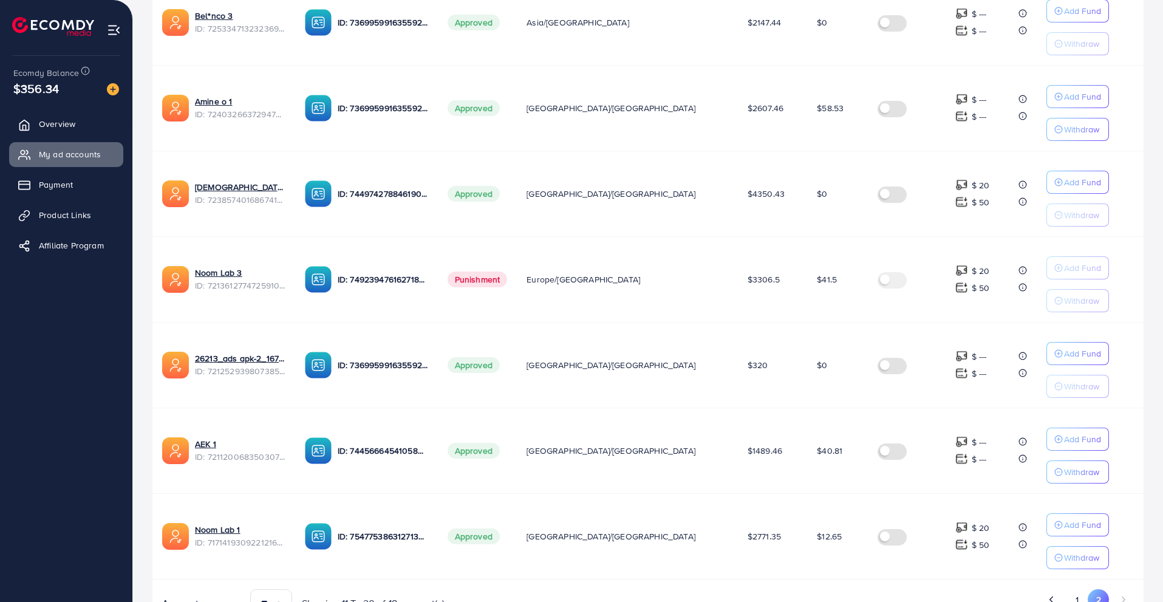
scroll to position [465, 0]
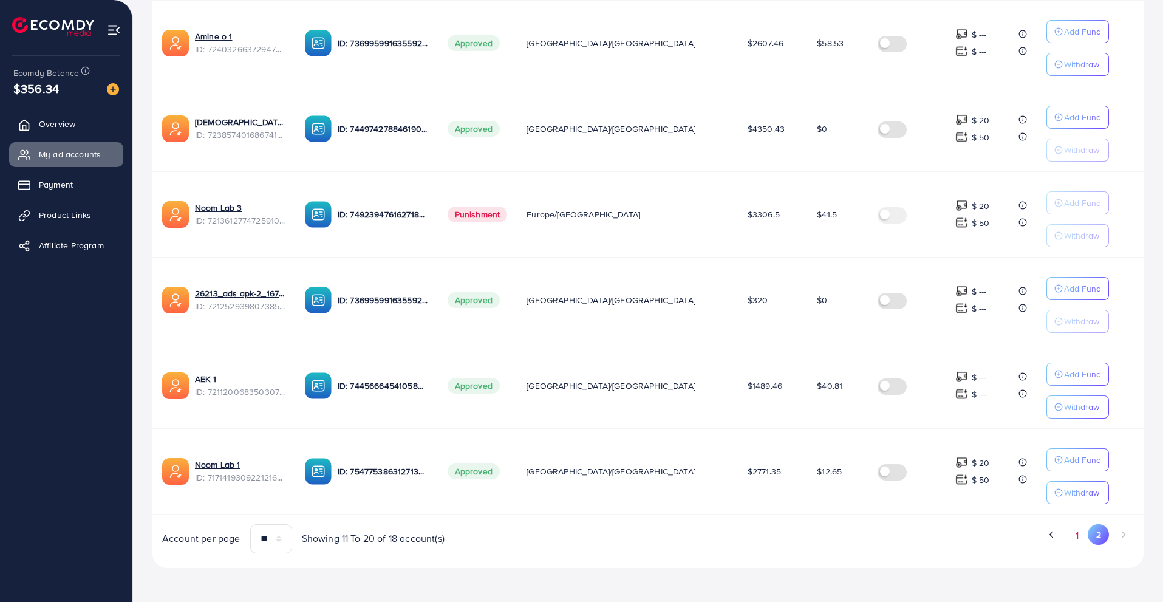
click at [1069, 535] on button "1" at bounding box center [1077, 535] width 21 height 22
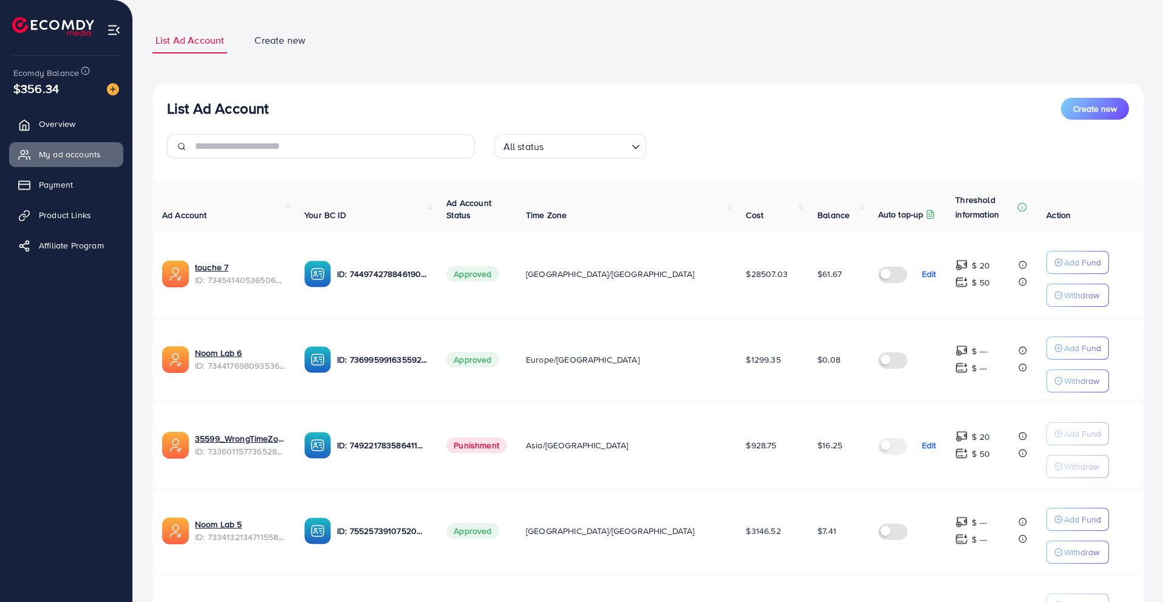
scroll to position [53, 0]
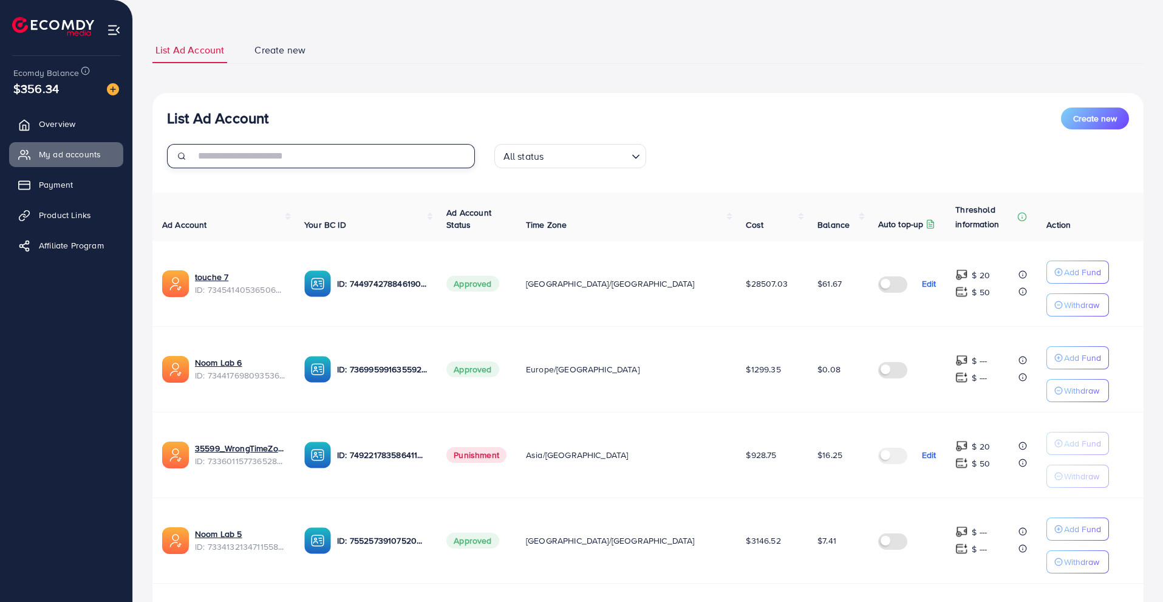
click at [405, 149] on input "text" at bounding box center [335, 156] width 280 height 24
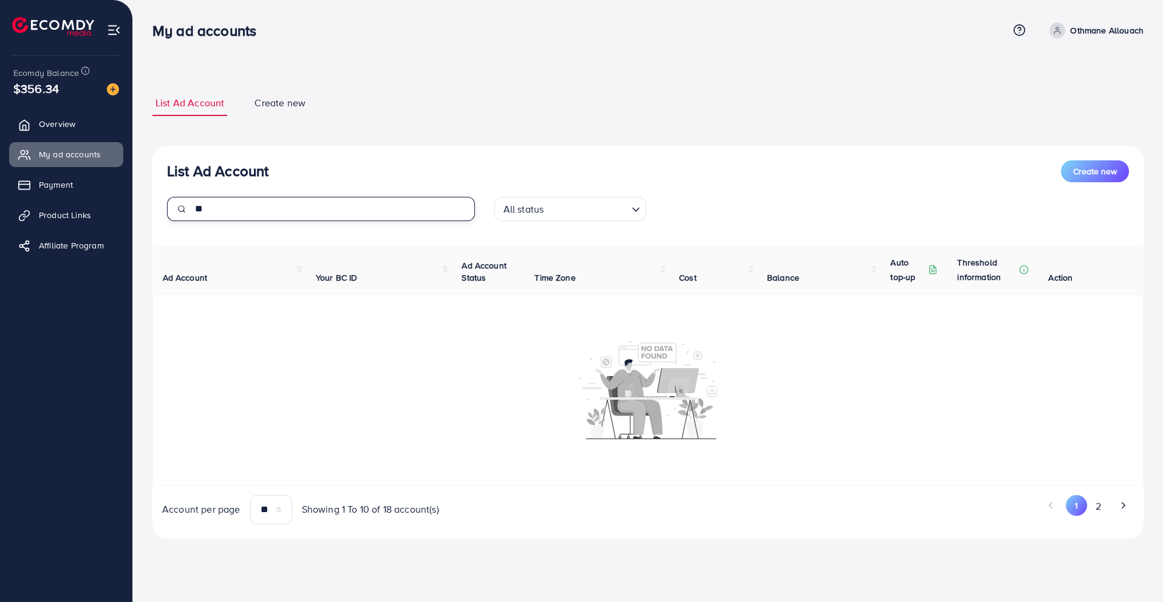
scroll to position [0, 0]
type input "*"
